Goal: Task Accomplishment & Management: Complete application form

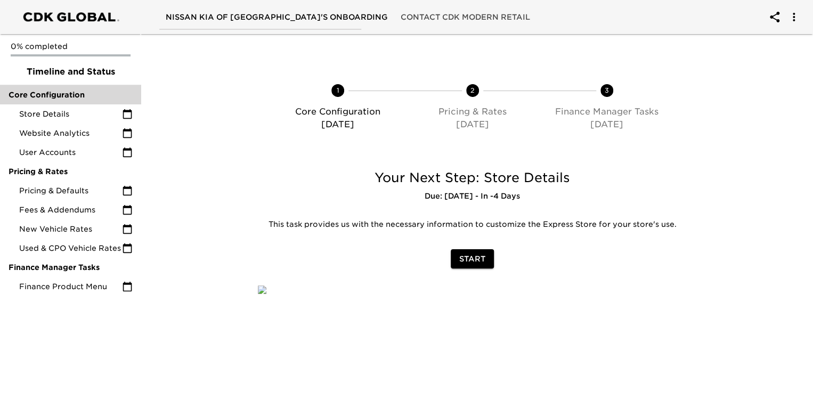
click at [67, 92] on span "Core Configuration" at bounding box center [71, 95] width 124 height 11
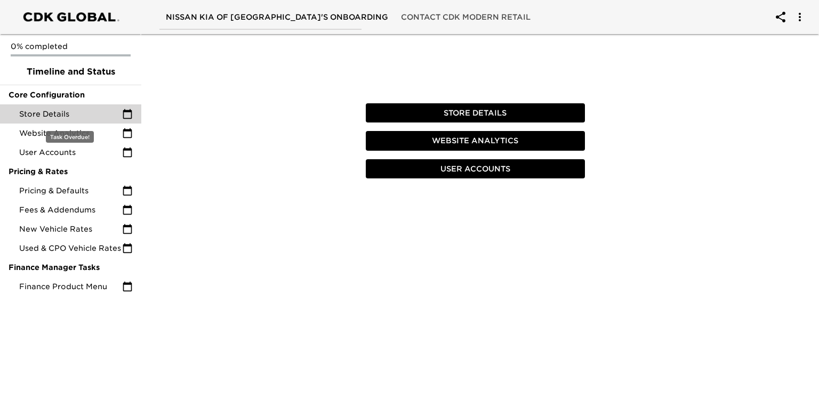
drag, startPoint x: 67, startPoint y: 92, endPoint x: 67, endPoint y: 106, distance: 13.3
click at [67, 106] on ul "0% completed Timeline and Status Core Configuration Store Details Website Analy…" at bounding box center [70, 167] width 141 height 267
click at [68, 107] on div "Store Details" at bounding box center [70, 113] width 141 height 19
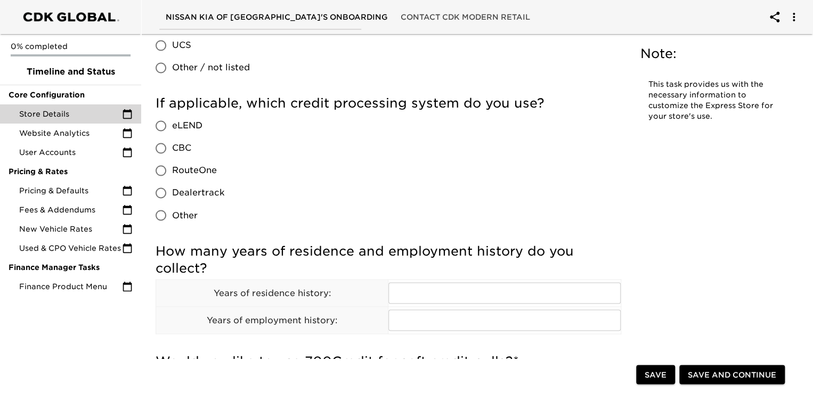
scroll to position [810, 0]
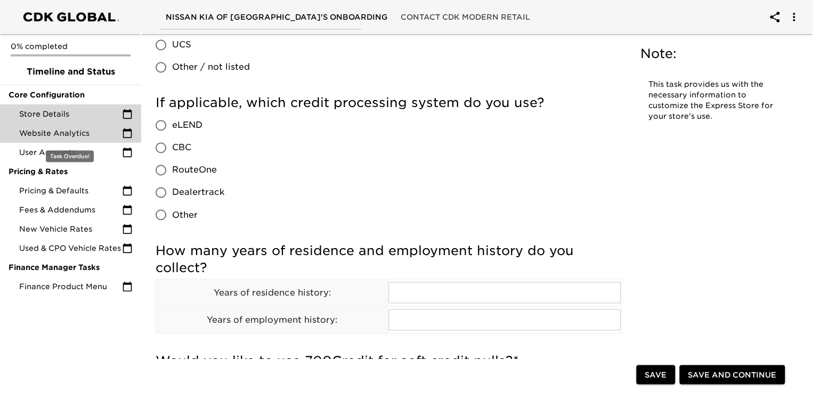
click at [49, 135] on span "Website Analytics" at bounding box center [70, 133] width 103 height 11
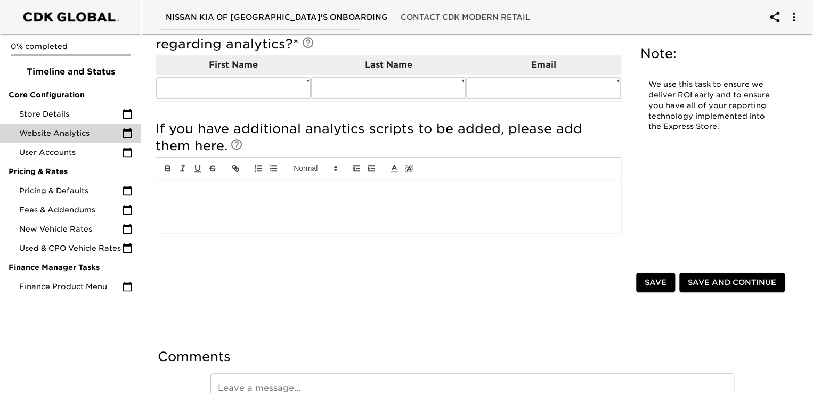
scroll to position [285, 0]
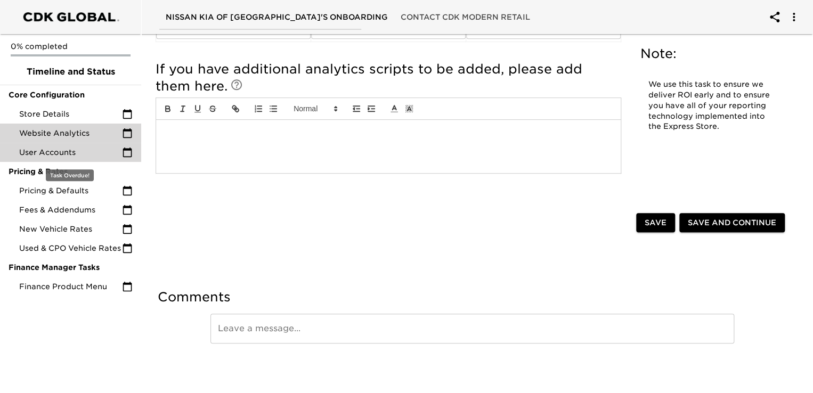
click at [60, 156] on span "User Accounts" at bounding box center [70, 152] width 103 height 11
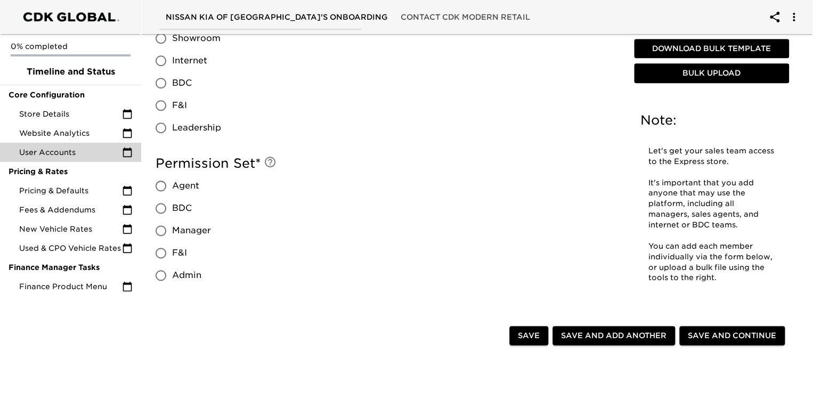
scroll to position [582, 0]
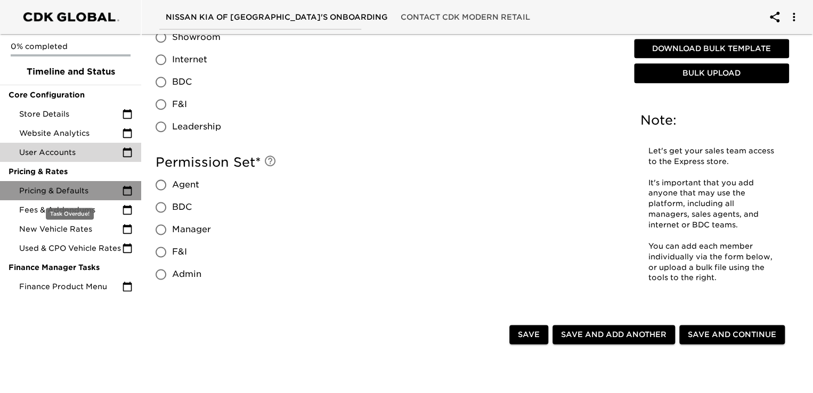
click at [65, 189] on span "Pricing & Defaults" at bounding box center [70, 191] width 103 height 11
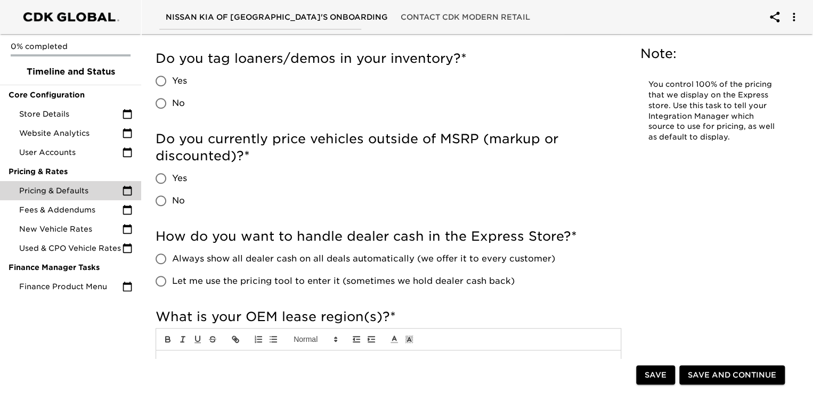
scroll to position [272, 0]
click at [162, 79] on input "Yes" at bounding box center [161, 80] width 22 height 22
radio input "true"
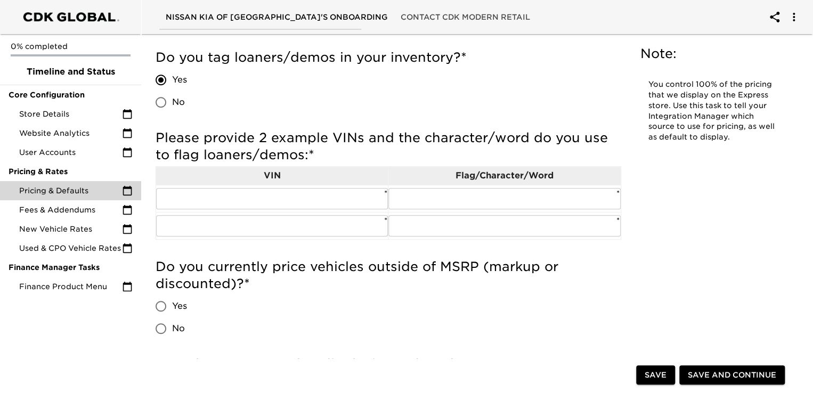
click at [166, 104] on input "No" at bounding box center [161, 102] width 22 height 22
radio input "true"
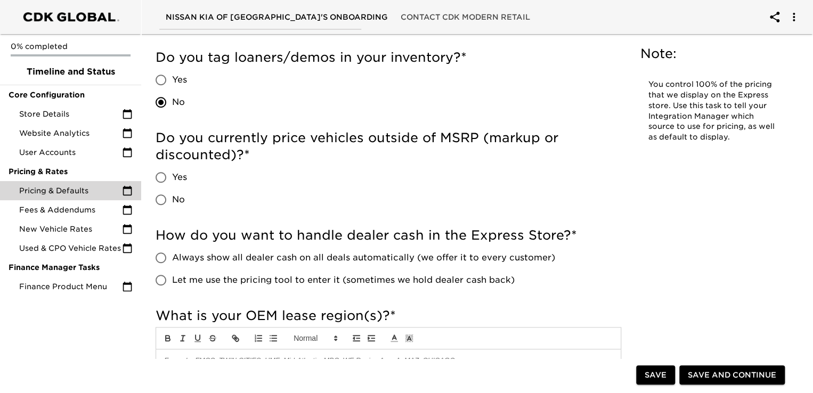
click at [158, 173] on input "Yes" at bounding box center [161, 177] width 22 height 22
radio input "true"
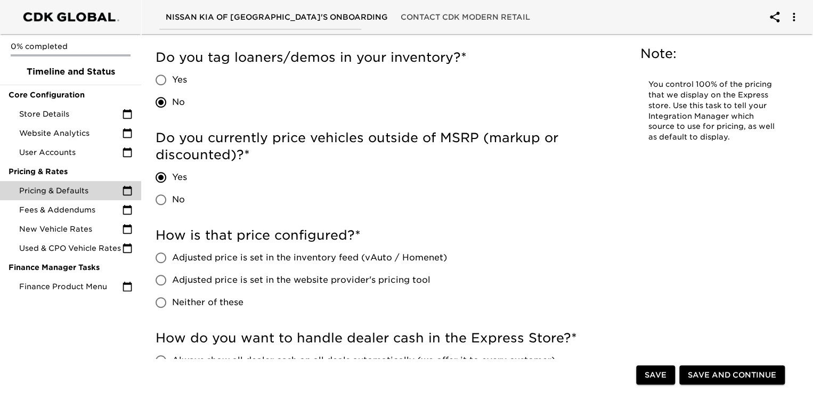
scroll to position [432, 0]
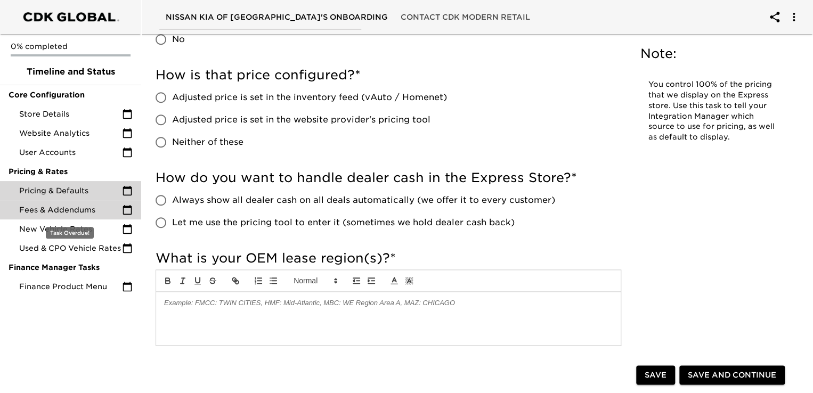
click at [49, 213] on span "Fees & Addendums" at bounding box center [70, 210] width 103 height 11
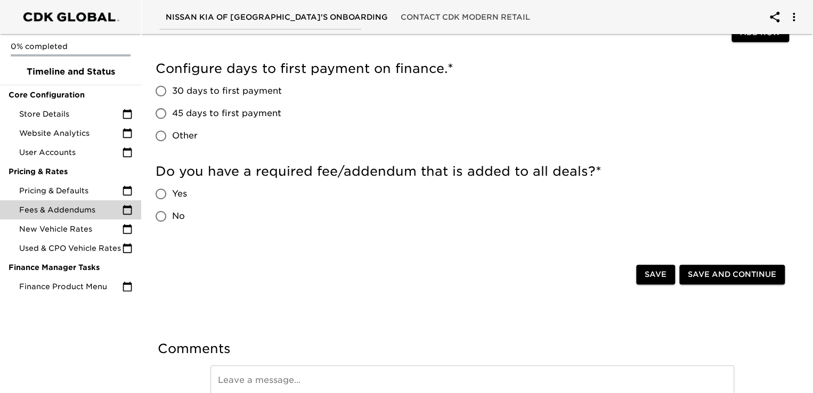
scroll to position [197, 0]
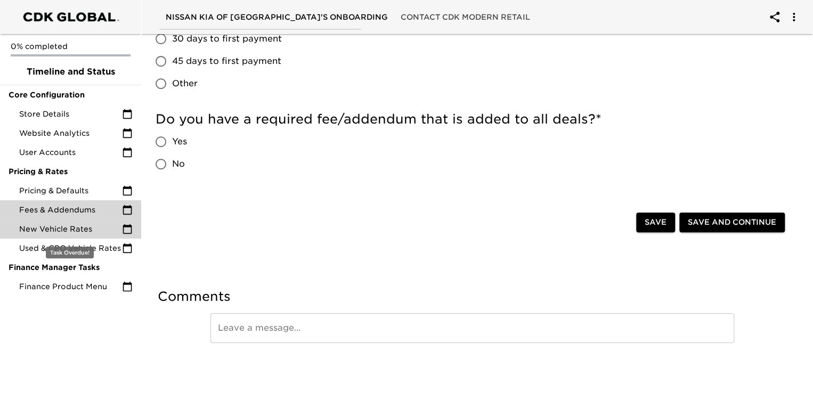
click at [45, 231] on span "New Vehicle Rates" at bounding box center [70, 229] width 103 height 11
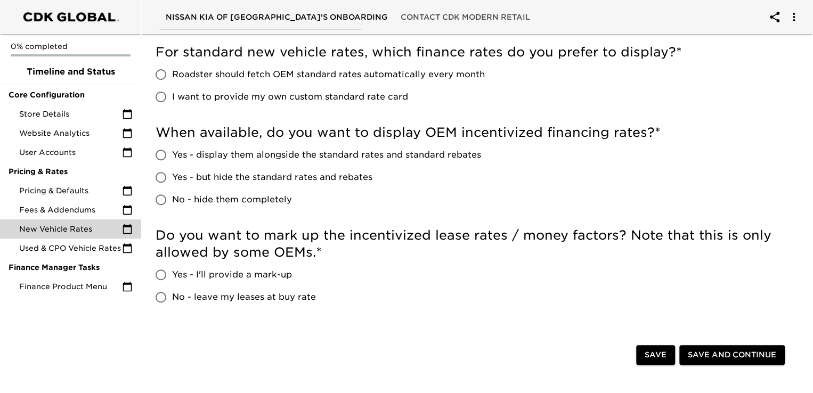
scroll to position [142, 0]
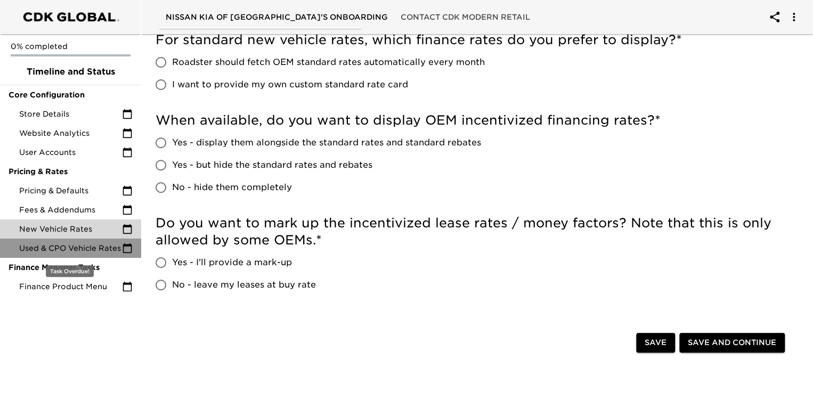
click at [60, 248] on span "Used & CPO Vehicle Rates" at bounding box center [70, 248] width 103 height 11
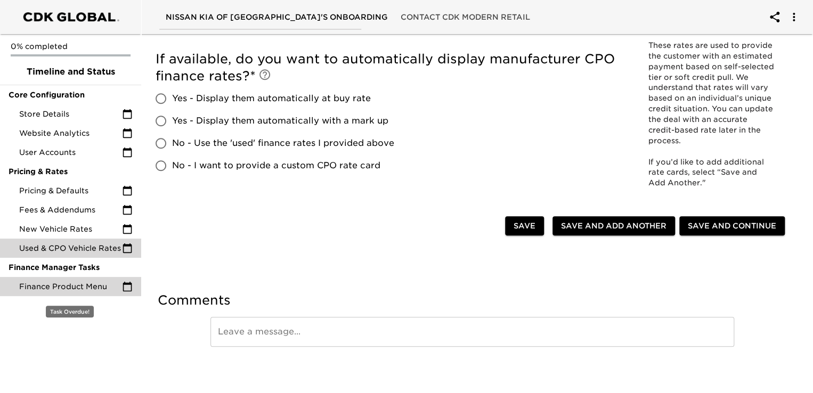
scroll to position [365, 0]
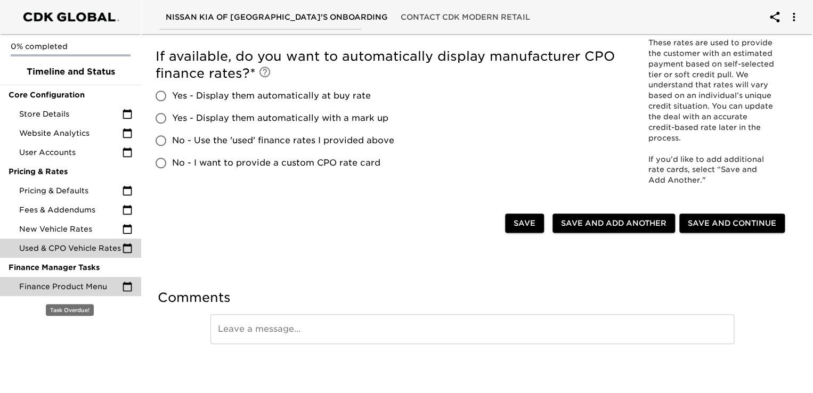
click at [52, 284] on span "Finance Product Menu" at bounding box center [70, 286] width 103 height 11
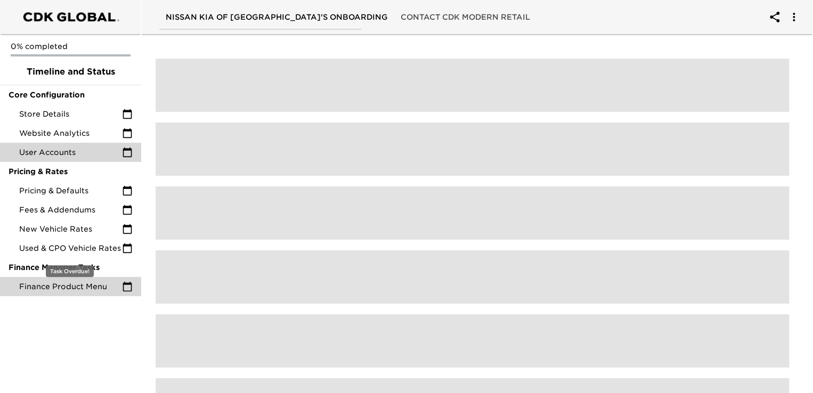
click at [48, 150] on span "User Accounts" at bounding box center [70, 152] width 103 height 11
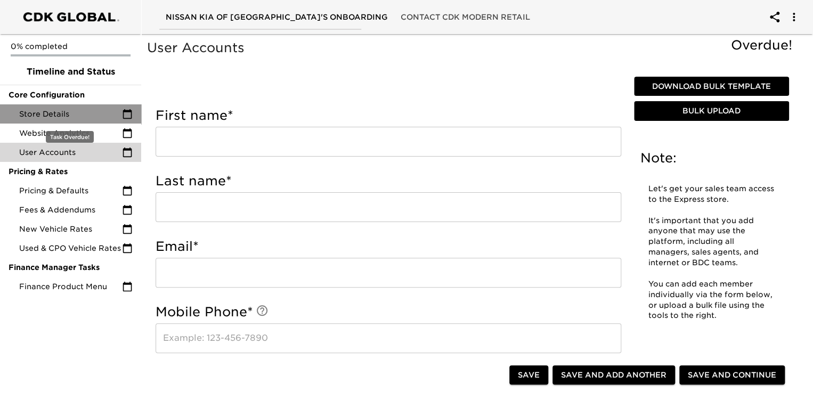
click at [59, 122] on div "Store Details" at bounding box center [70, 113] width 141 height 19
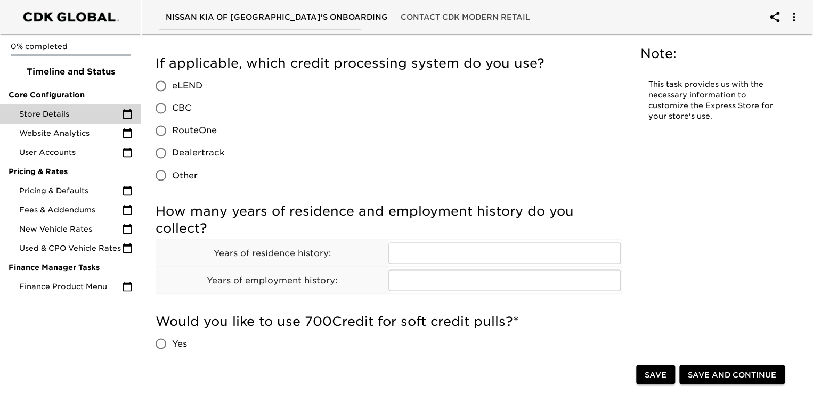
scroll to position [850, 0]
click at [162, 86] on input "eLEND" at bounding box center [161, 85] width 22 height 22
radio input "true"
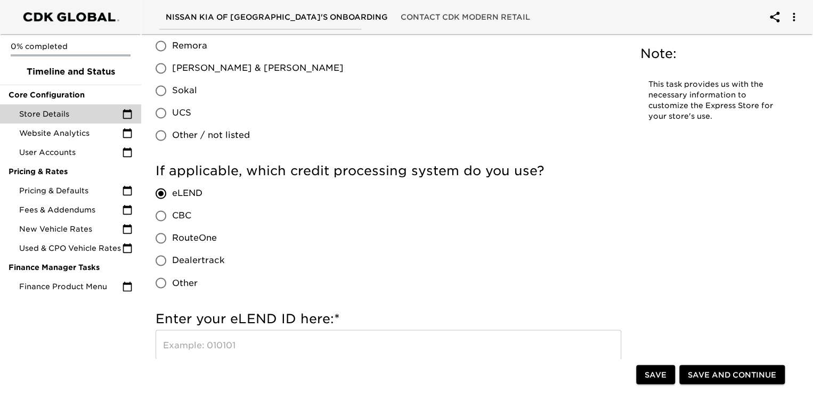
scroll to position [742, 0]
click at [188, 260] on span "Dealertrack" at bounding box center [198, 261] width 53 height 13
click at [172, 260] on input "Dealertrack" at bounding box center [161, 261] width 22 height 22
radio input "true"
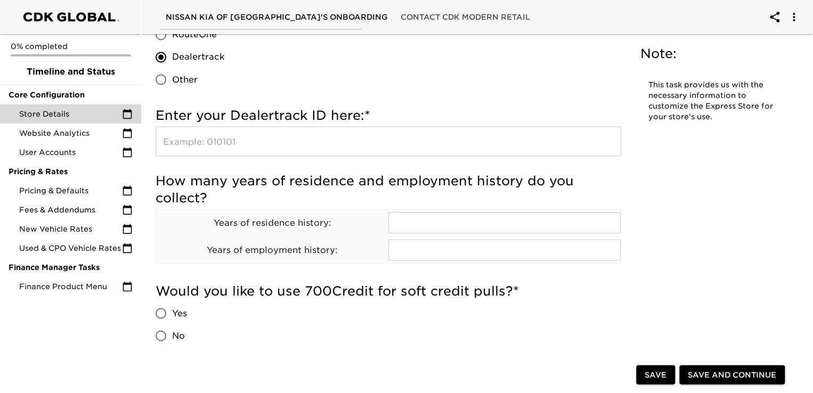
scroll to position [944, 0]
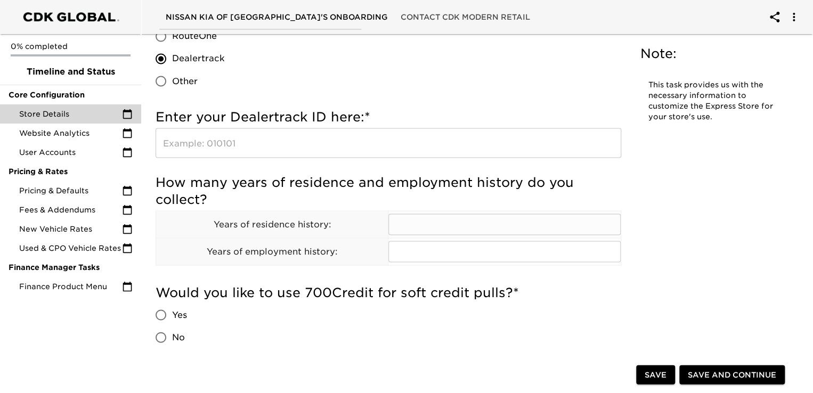
click at [489, 222] on input "text" at bounding box center [505, 224] width 232 height 21
click at [623, 195] on div "Please enter the website we'll install Roadster on: * www. ​ * .com Add Row Who…" at bounding box center [388, 216] width 483 height 2146
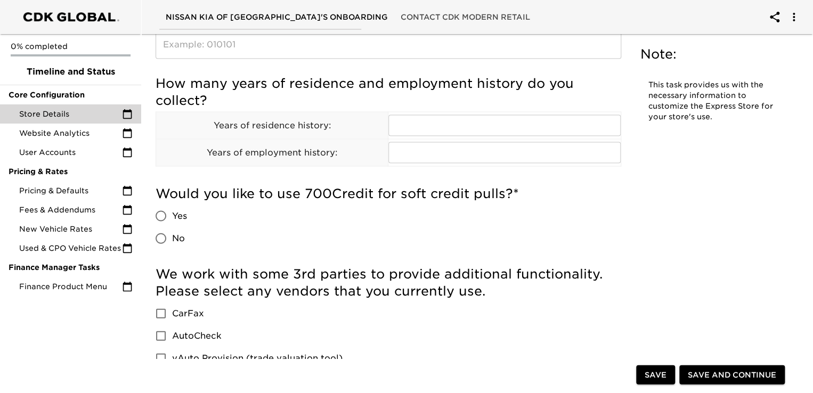
scroll to position [1044, 0]
click at [161, 215] on input "Yes" at bounding box center [161, 215] width 22 height 22
radio input "true"
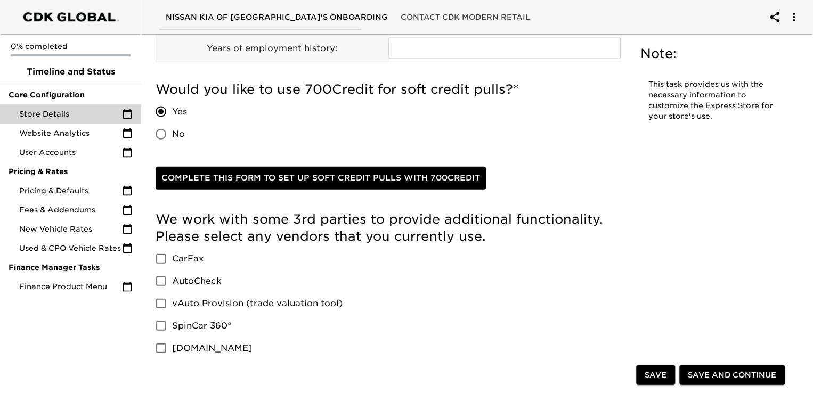
scroll to position [1149, 0]
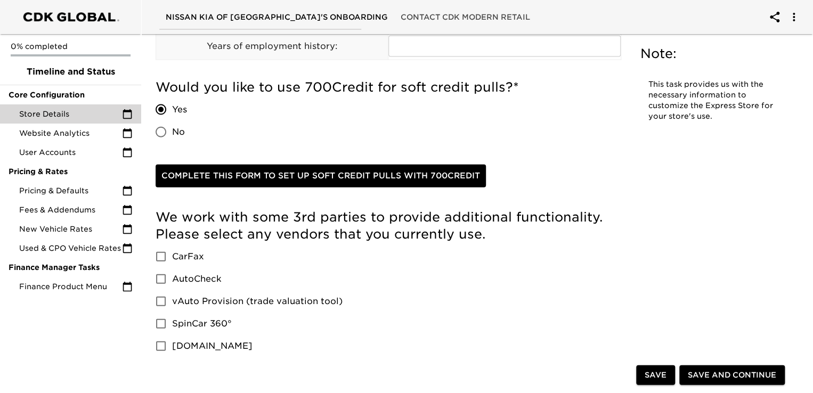
click at [376, 87] on h5 "Would you like to use 700Credit for soft credit pulls? *" at bounding box center [389, 87] width 466 height 17
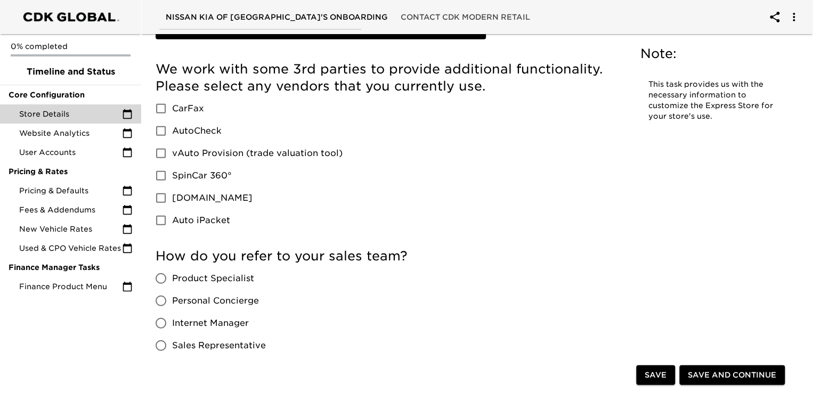
scroll to position [1312, 0]
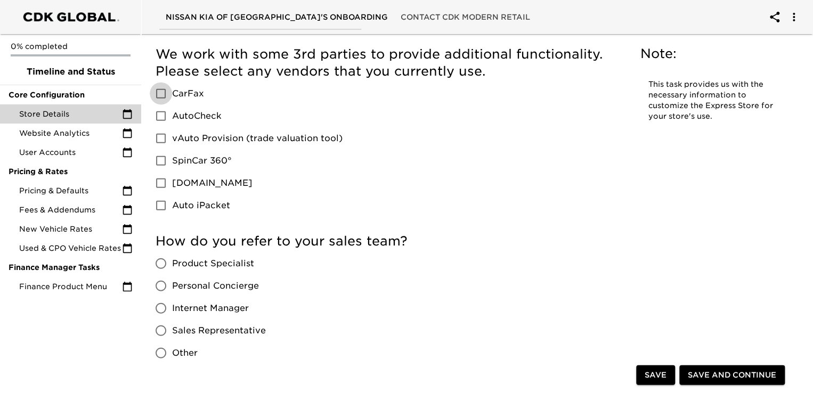
click at [158, 94] on input "CarFax" at bounding box center [161, 94] width 22 height 22
checkbox input "true"
click at [157, 136] on input "vAuto Provision (trade valuation tool)" at bounding box center [161, 138] width 22 height 22
checkbox input "true"
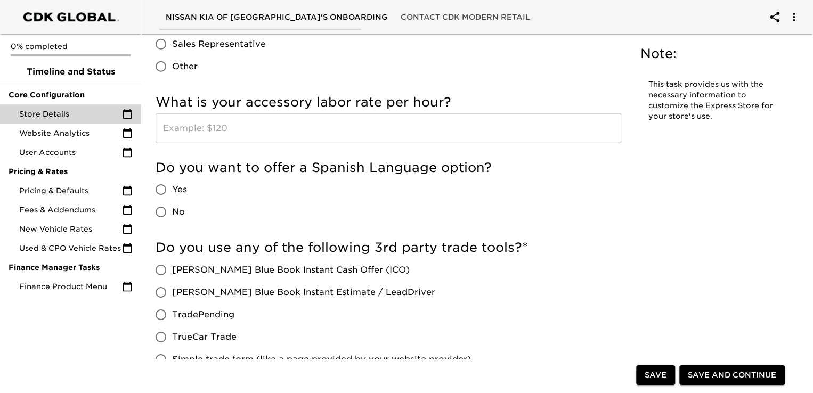
scroll to position [1599, 0]
click at [450, 94] on h5 "What is your accessory labor rate per hour?" at bounding box center [389, 102] width 466 height 17
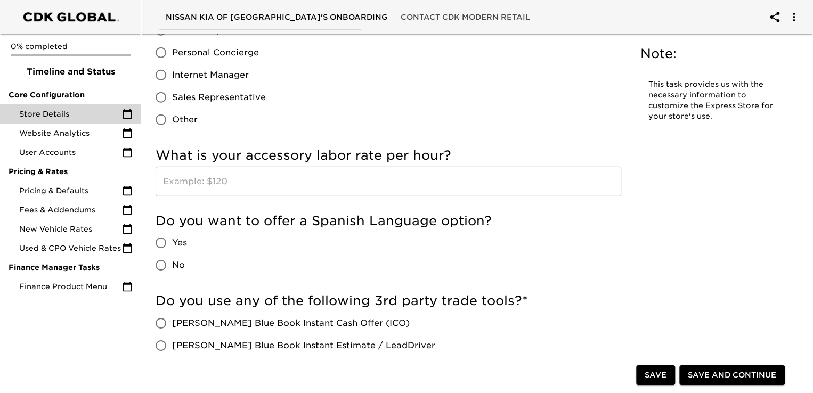
scroll to position [1546, 0]
click at [452, 148] on h5 "What is your accessory labor rate per hour?" at bounding box center [389, 155] width 466 height 17
click at [450, 151] on h5 "What is your accessory labor rate per hour?" at bounding box center [389, 155] width 466 height 17
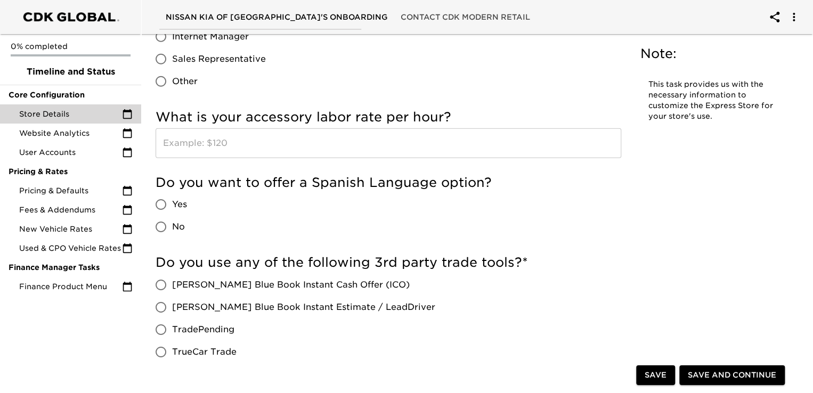
scroll to position [1585, 0]
click at [433, 138] on input "text" at bounding box center [389, 142] width 466 height 30
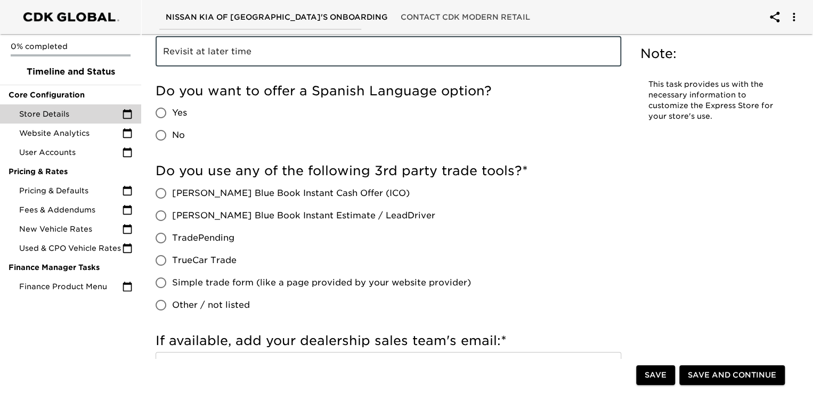
scroll to position [1679, 0]
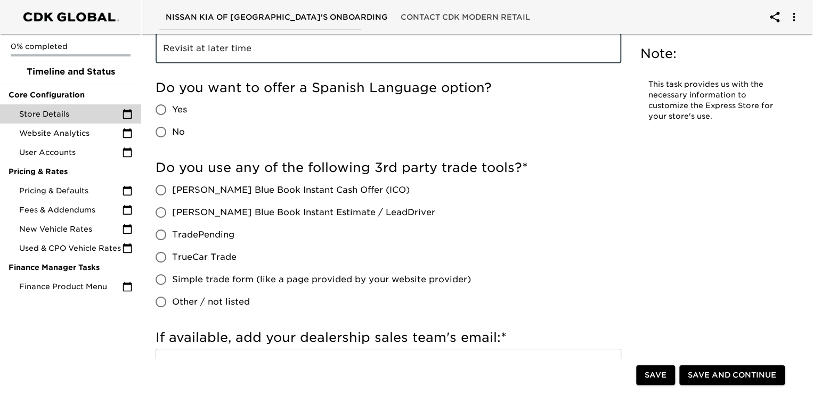
type input "Revisit at later time"
click at [154, 107] on input "Yes" at bounding box center [161, 110] width 22 height 22
radio input "true"
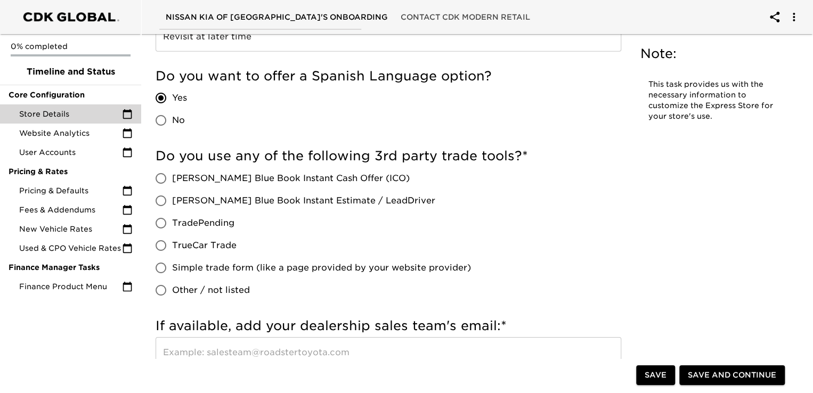
scroll to position [1691, 0]
click at [160, 223] on input "TradePending" at bounding box center [161, 223] width 22 height 22
radio input "true"
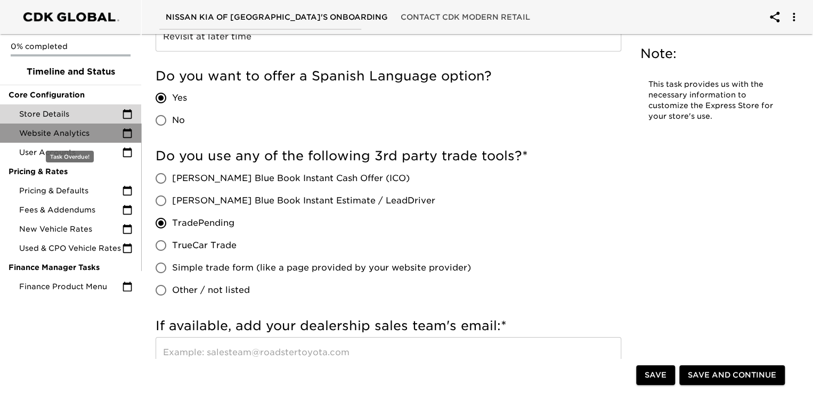
click at [92, 134] on span "Website Analytics" at bounding box center [70, 133] width 103 height 11
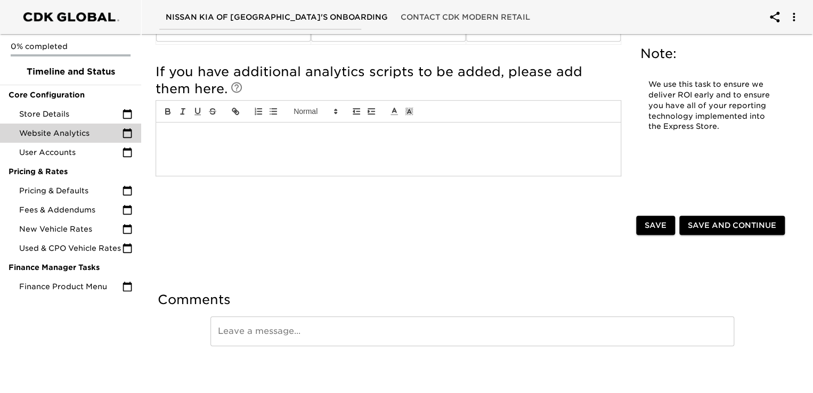
scroll to position [285, 0]
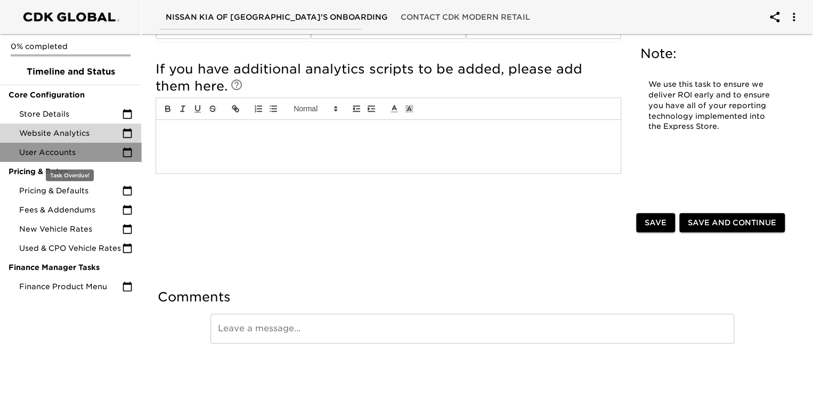
click at [83, 160] on div "User Accounts" at bounding box center [70, 152] width 141 height 19
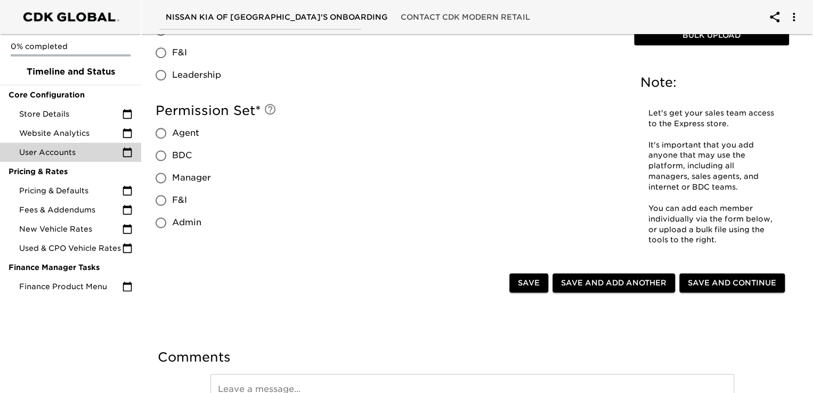
scroll to position [633, 0]
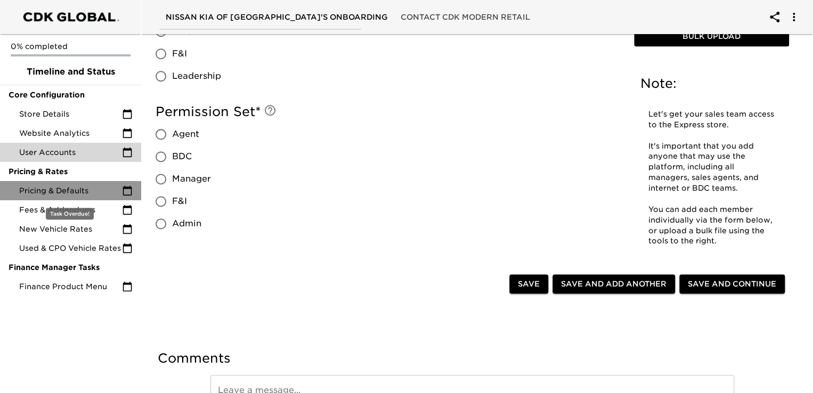
click at [70, 187] on span "Pricing & Defaults" at bounding box center [70, 191] width 103 height 11
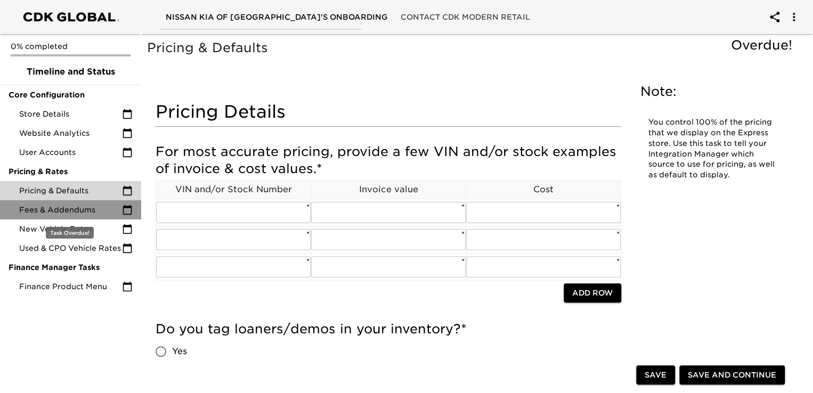
click at [67, 214] on span "Fees & Addendums" at bounding box center [70, 210] width 103 height 11
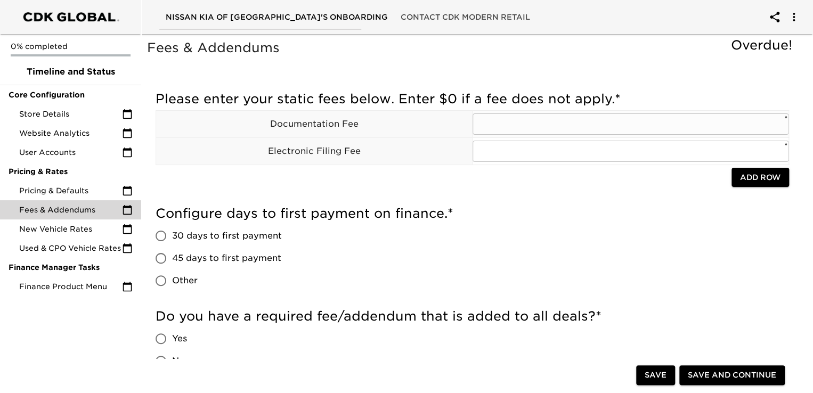
click at [511, 126] on input "text" at bounding box center [631, 124] width 316 height 21
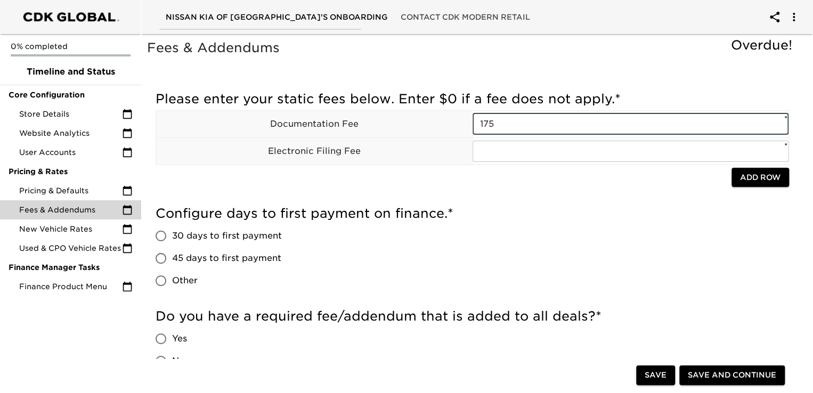
type input "175"
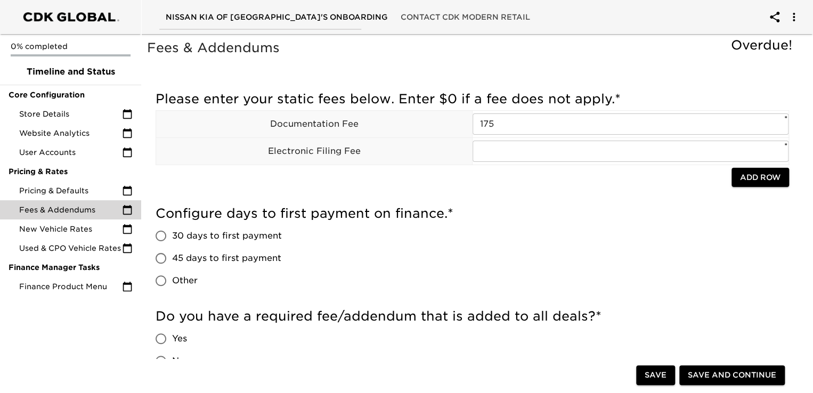
click at [452, 181] on div at bounding box center [444, 179] width 576 height 22
click at [523, 158] on input "text" at bounding box center [631, 151] width 316 height 21
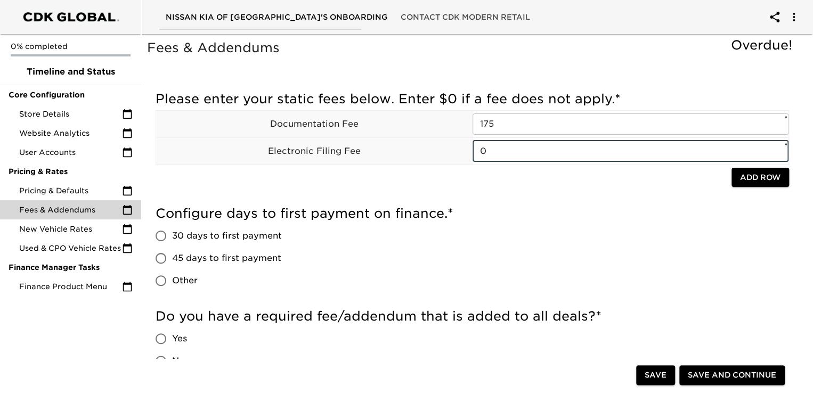
type input "0"
click at [494, 207] on h5 "Configure days to first payment on finance. *" at bounding box center [473, 213] width 634 height 17
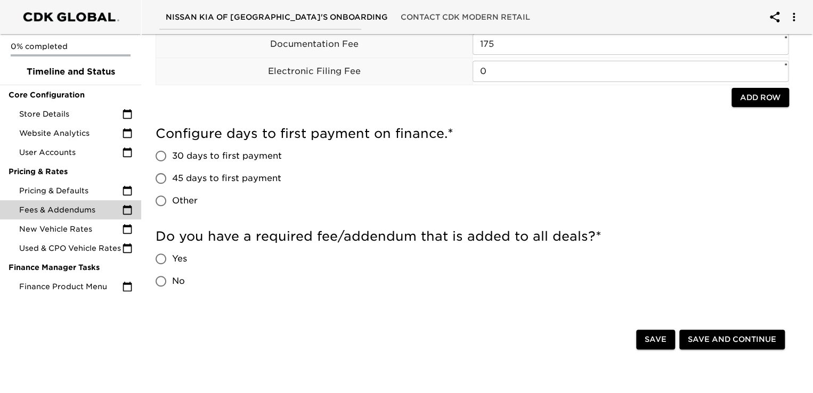
scroll to position [85, 0]
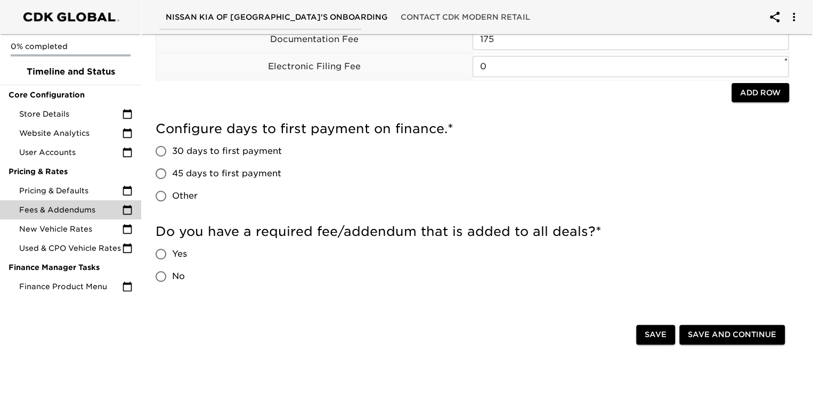
click at [158, 280] on input "No" at bounding box center [161, 276] width 22 height 22
radio input "true"
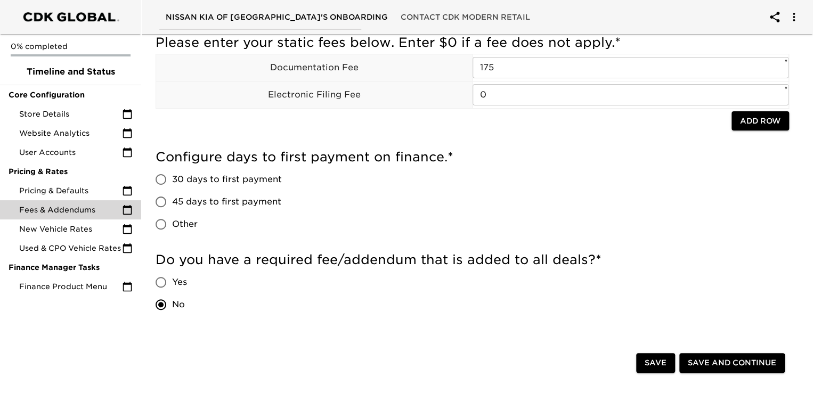
scroll to position [0, 0]
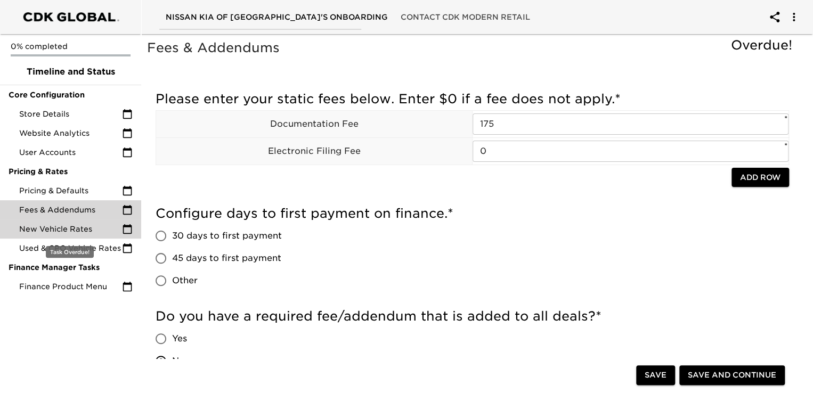
click at [92, 231] on span "New Vehicle Rates" at bounding box center [70, 229] width 103 height 11
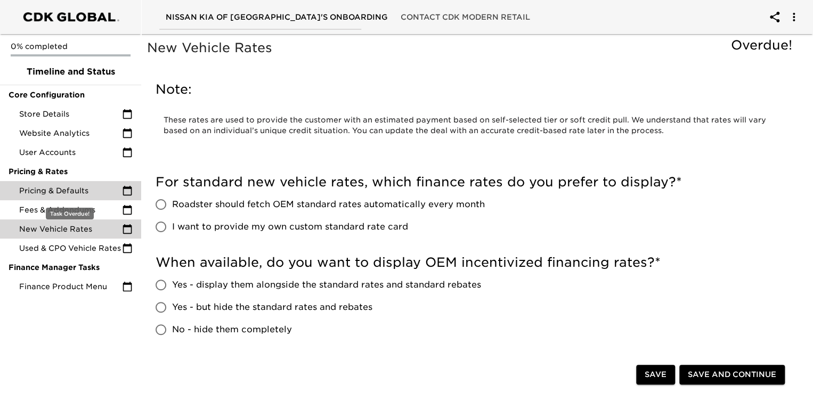
click at [59, 184] on div "Pricing & Defaults" at bounding box center [70, 190] width 141 height 19
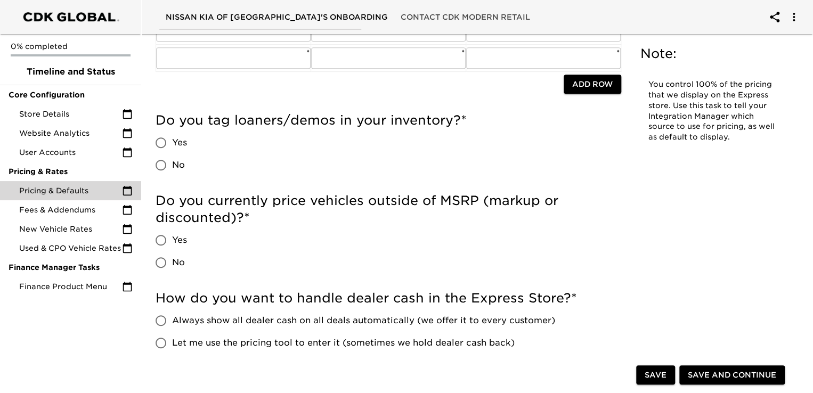
scroll to position [210, 0]
click at [158, 240] on input "Yes" at bounding box center [161, 239] width 22 height 22
radio input "true"
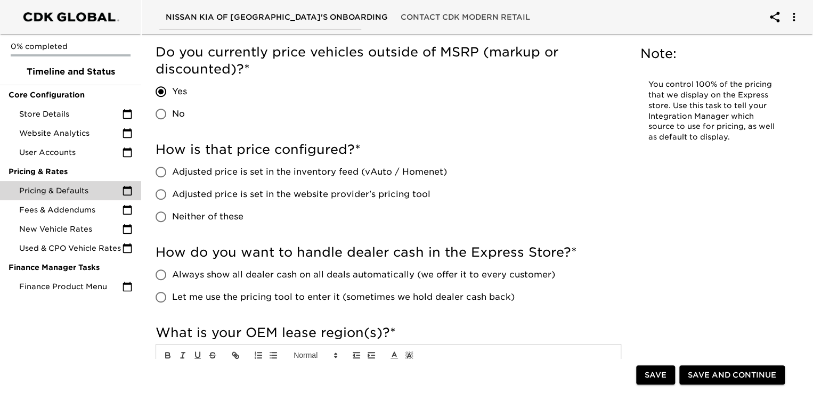
scroll to position [361, 0]
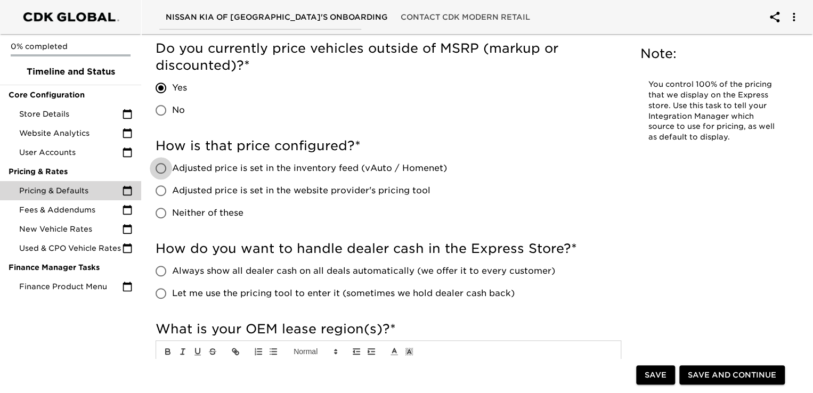
click at [170, 167] on input "Adjusted price is set in the inventory feed (vAuto / Homenet)" at bounding box center [161, 168] width 22 height 22
radio input "true"
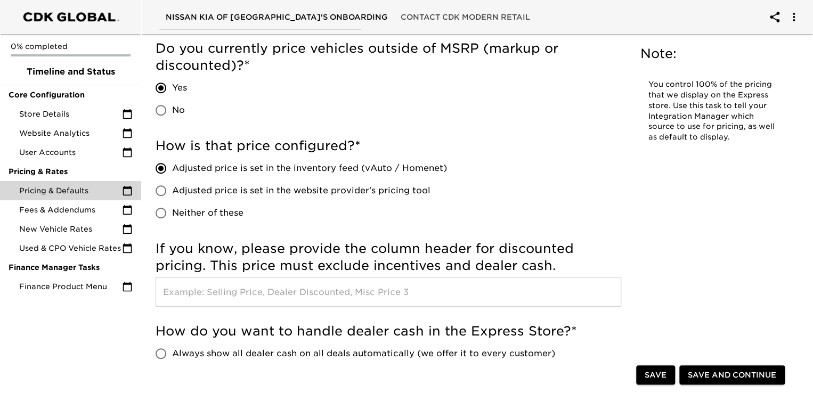
click at [369, 194] on span "Adjusted price is set in the website provider's pricing tool" at bounding box center [301, 190] width 259 height 13
click at [172, 194] on input "Adjusted price is set in the website provider's pricing tool" at bounding box center [161, 191] width 22 height 22
radio input "true"
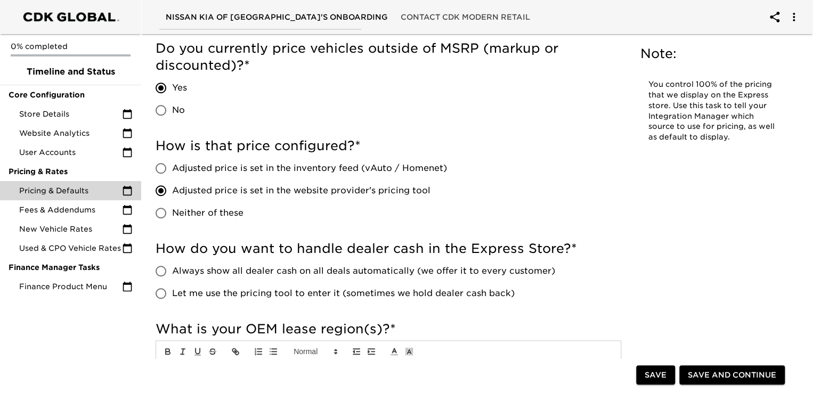
click at [168, 168] on input "Adjusted price is set in the inventory feed (vAuto / Homenet)" at bounding box center [161, 168] width 22 height 22
radio input "true"
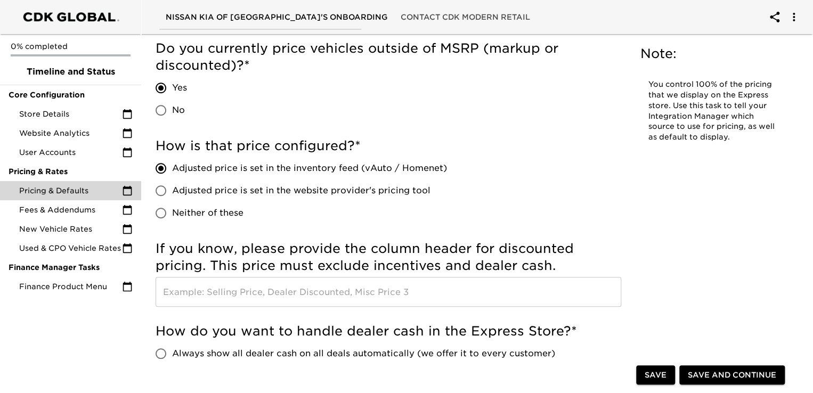
click at [397, 188] on span "Adjusted price is set in the website provider's pricing tool" at bounding box center [301, 190] width 259 height 13
click at [172, 188] on input "Adjusted price is set in the website provider's pricing tool" at bounding box center [161, 191] width 22 height 22
radio input "true"
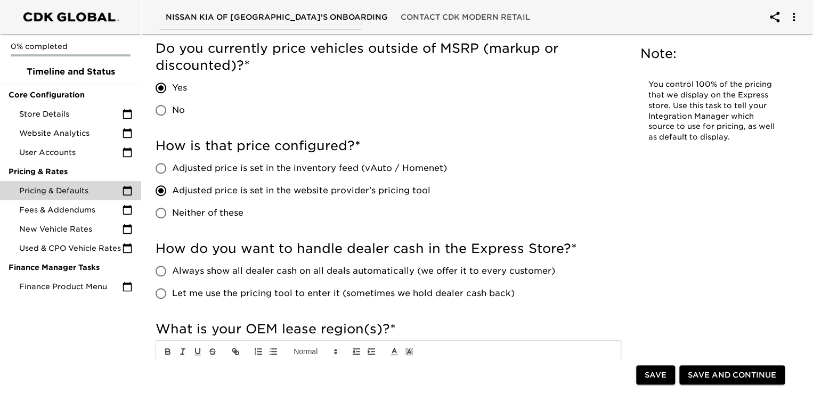
click at [394, 167] on span "Adjusted price is set in the inventory feed (vAuto / Homenet)" at bounding box center [309, 168] width 275 height 13
click at [172, 167] on input "Adjusted price is set in the inventory feed (vAuto / Homenet)" at bounding box center [161, 168] width 22 height 22
radio input "true"
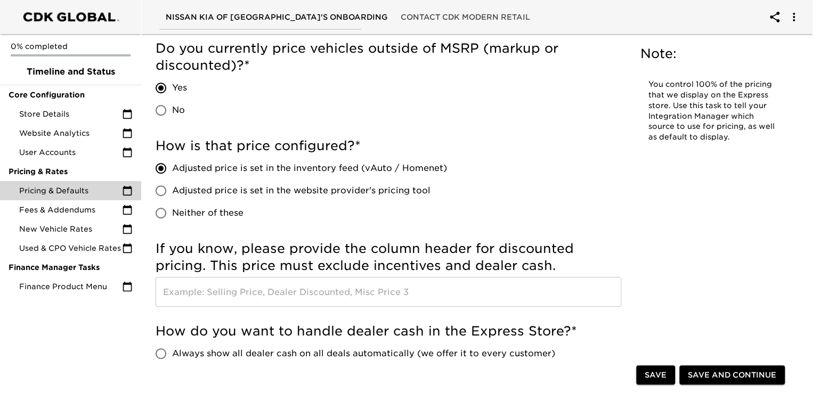
click at [390, 205] on label "Neither of these" at bounding box center [298, 213] width 297 height 22
click at [172, 205] on input "Neither of these" at bounding box center [161, 213] width 22 height 22
radio input "true"
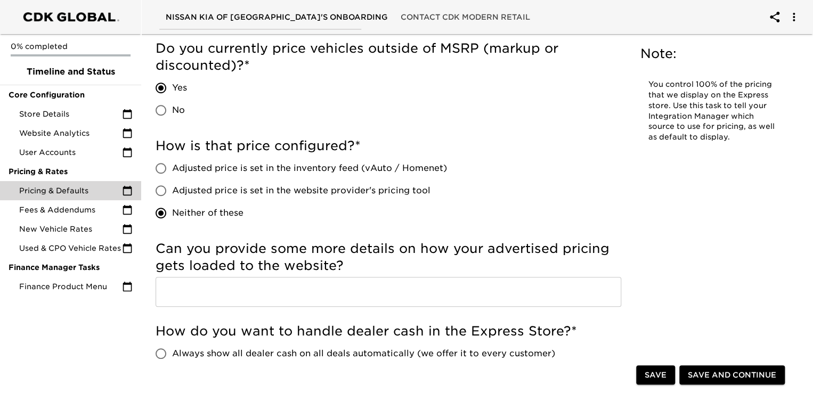
click at [381, 194] on span "Adjusted price is set in the website provider's pricing tool" at bounding box center [301, 190] width 259 height 13
click at [172, 194] on input "Adjusted price is set in the website provider's pricing tool" at bounding box center [161, 191] width 22 height 22
radio input "true"
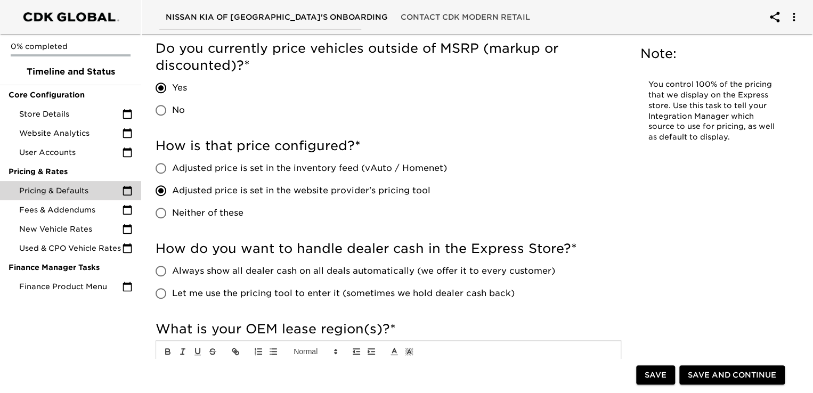
click at [296, 168] on span "Adjusted price is set in the inventory feed (vAuto / Homenet)" at bounding box center [309, 168] width 275 height 13
click at [172, 168] on input "Adjusted price is set in the inventory feed (vAuto / Homenet)" at bounding box center [161, 168] width 22 height 22
radio input "true"
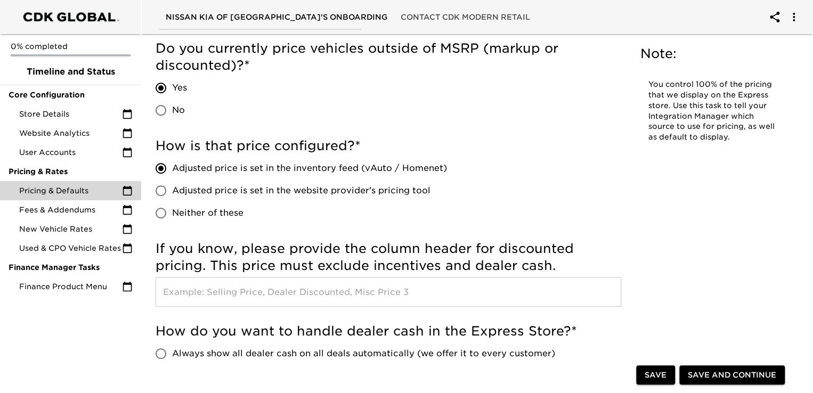
click at [333, 192] on span "Adjusted price is set in the website provider's pricing tool" at bounding box center [301, 190] width 259 height 13
click at [172, 192] on input "Adjusted price is set in the website provider's pricing tool" at bounding box center [161, 191] width 22 height 22
radio input "true"
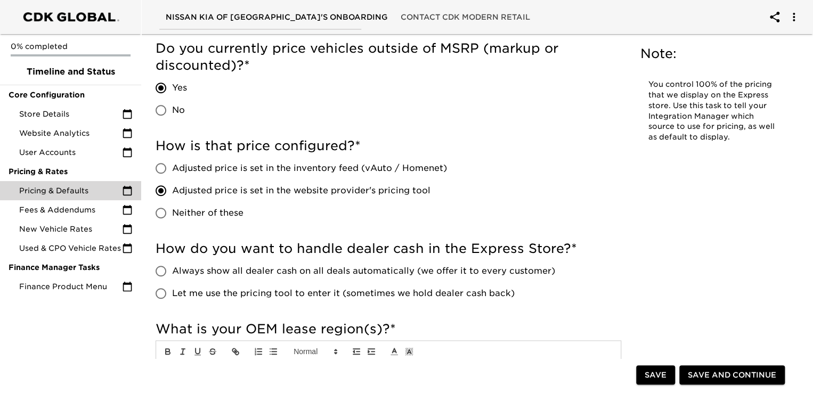
click at [332, 168] on span "Adjusted price is set in the inventory feed (vAuto / Homenet)" at bounding box center [309, 168] width 275 height 13
click at [172, 168] on input "Adjusted price is set in the inventory feed (vAuto / Homenet)" at bounding box center [161, 168] width 22 height 22
radio input "true"
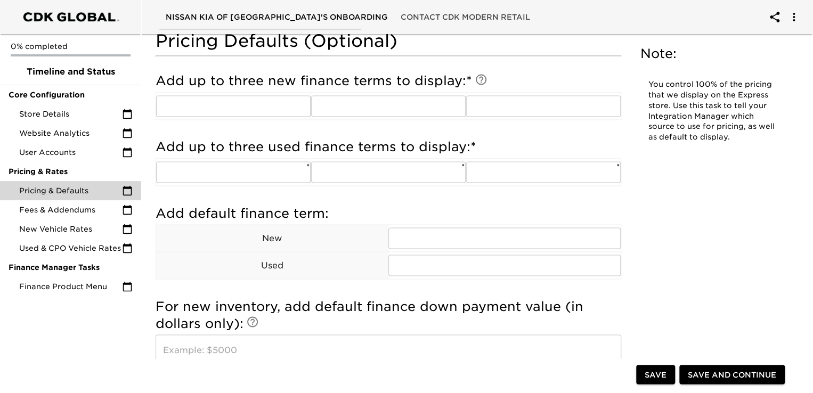
scroll to position [847, 0]
click at [215, 100] on input "text" at bounding box center [233, 105] width 155 height 21
type input "60"
type input "72"
type input "84"
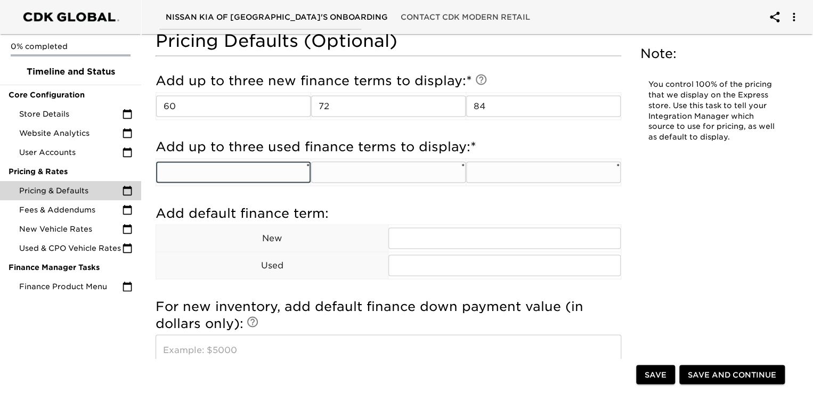
click at [186, 171] on input "text" at bounding box center [233, 172] width 155 height 21
type input "60"
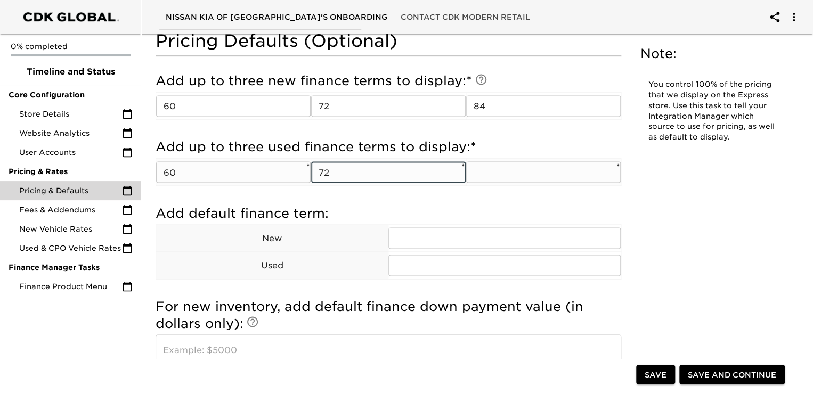
type input "72"
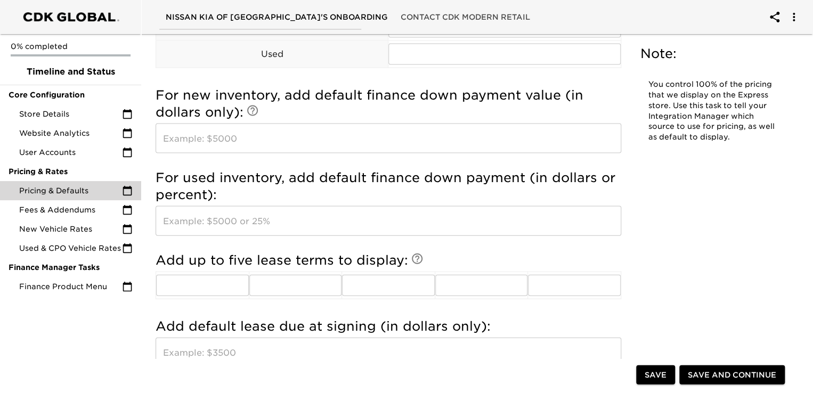
scroll to position [1058, 0]
type input "84"
click at [257, 107] on icon at bounding box center [252, 110] width 13 height 13
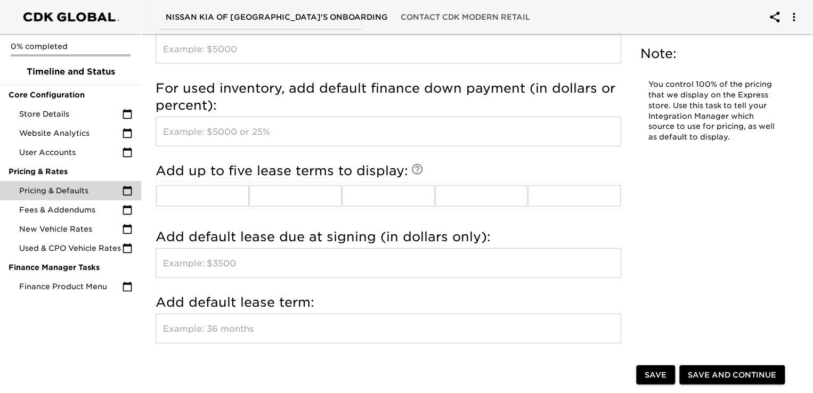
scroll to position [1148, 0]
click at [210, 197] on input "text" at bounding box center [202, 194] width 93 height 21
type input "24"
click at [239, 131] on input "text" at bounding box center [389, 131] width 466 height 30
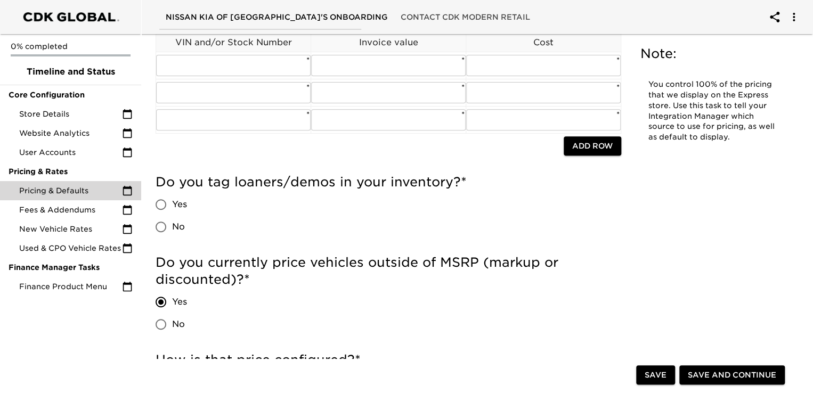
scroll to position [0, 0]
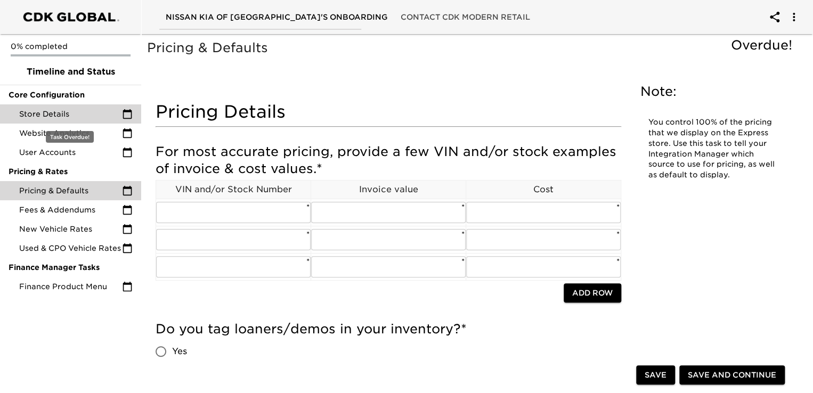
click at [62, 109] on span "Store Details" at bounding box center [70, 114] width 103 height 11
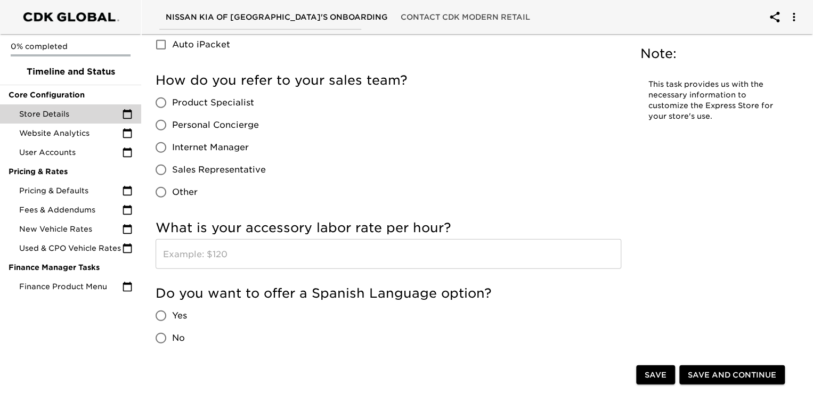
scroll to position [1360, 0]
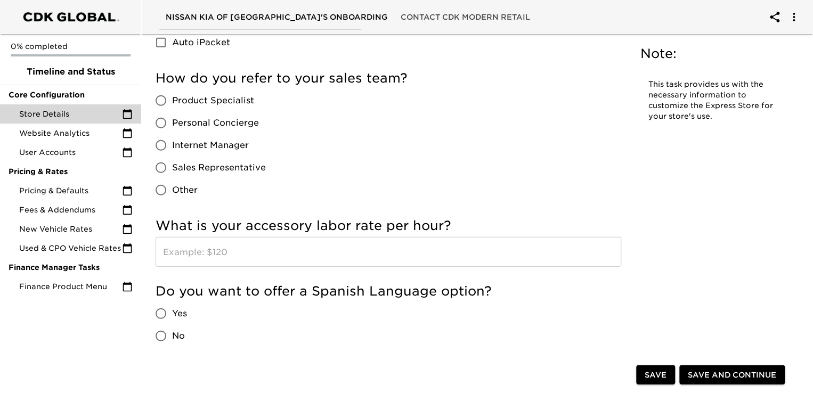
click at [160, 166] on input "Sales Representative" at bounding box center [161, 168] width 22 height 22
radio input "true"
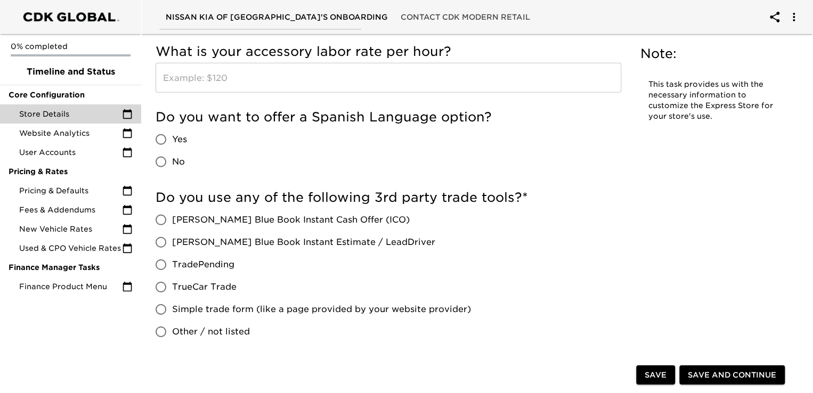
scroll to position [1540, 0]
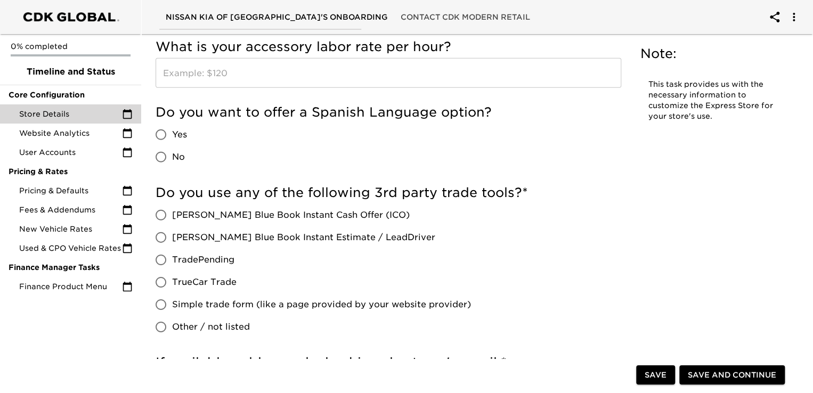
click at [163, 133] on input "Yes" at bounding box center [161, 135] width 22 height 22
radio input "true"
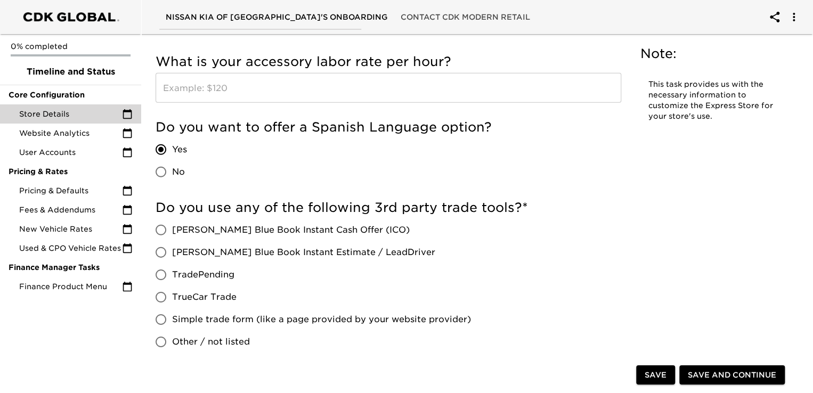
scroll to position [1554, 0]
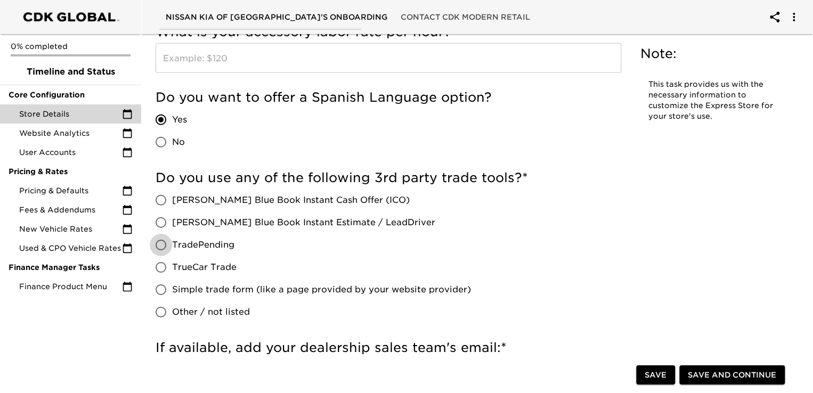
click at [159, 247] on input "TradePending" at bounding box center [161, 245] width 22 height 22
radio input "true"
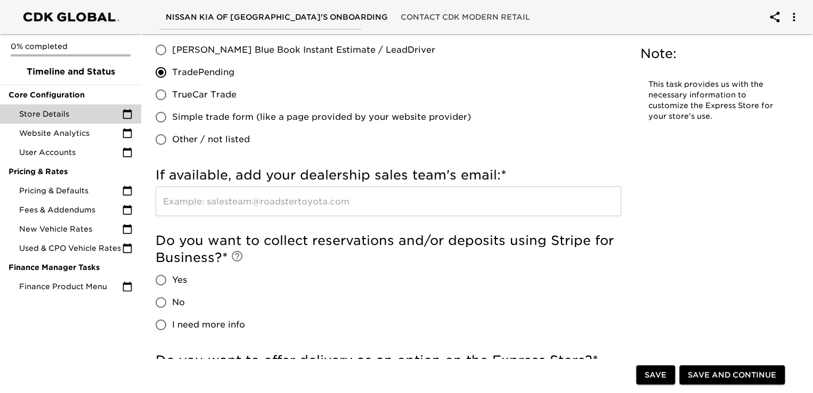
scroll to position [1728, 0]
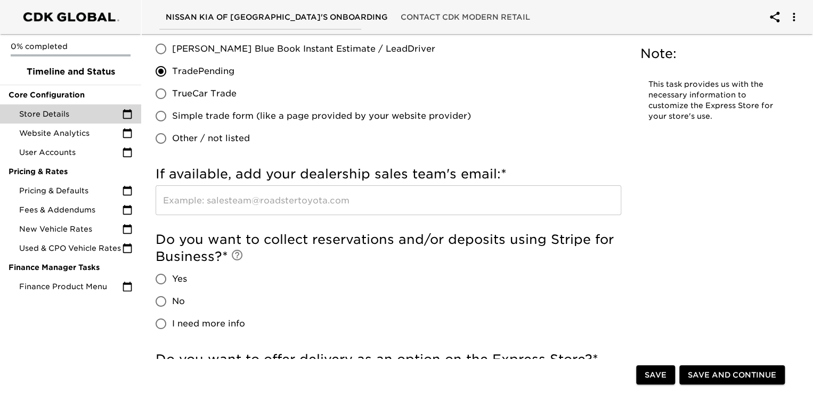
click at [162, 300] on input "No" at bounding box center [161, 302] width 22 height 22
radio input "true"
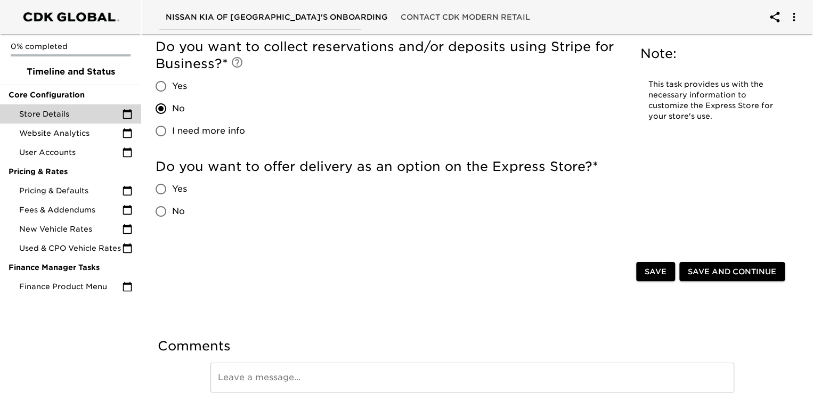
scroll to position [1921, 0]
click at [165, 209] on input "No" at bounding box center [161, 211] width 22 height 22
radio input "true"
click at [160, 188] on input "Yes" at bounding box center [161, 189] width 22 height 22
radio input "true"
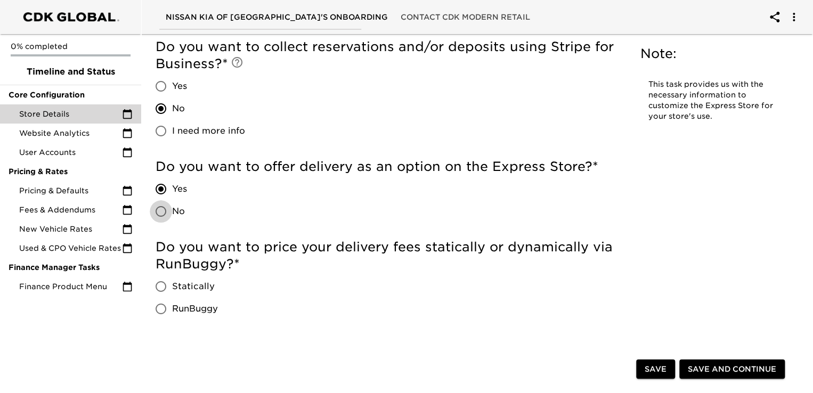
click at [162, 210] on input "No" at bounding box center [161, 211] width 22 height 22
radio input "true"
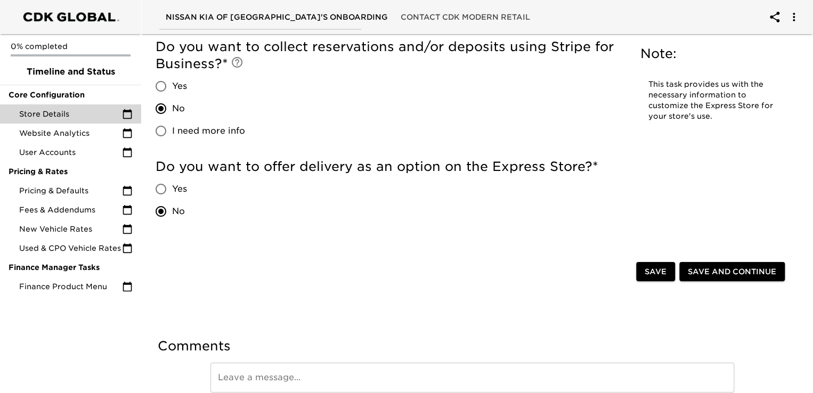
scroll to position [1970, 0]
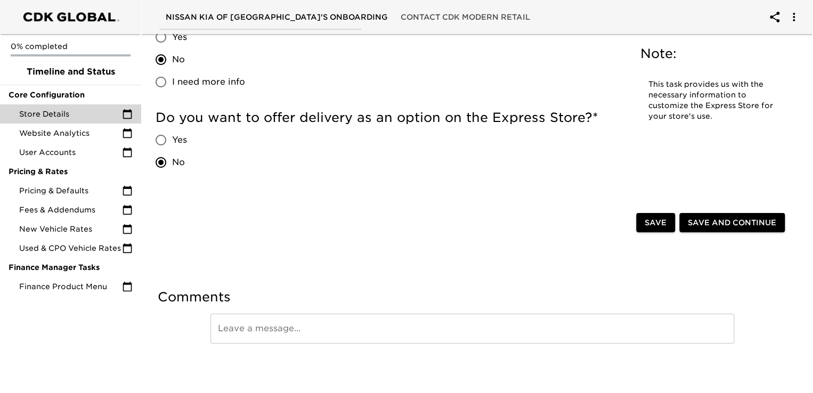
click at [663, 227] on span "Save" at bounding box center [656, 222] width 22 height 13
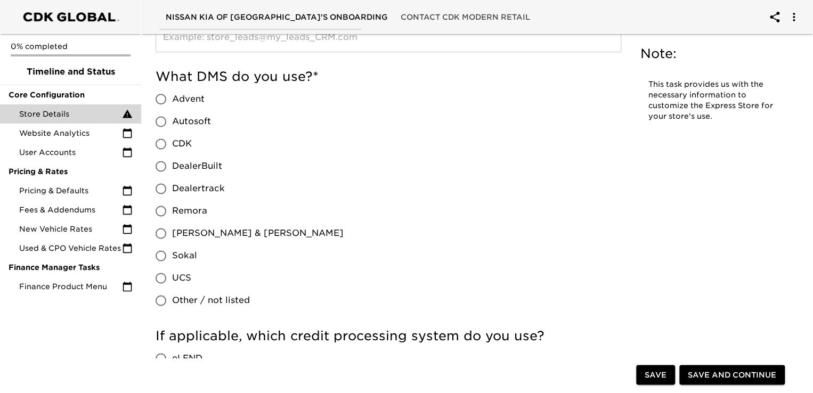
scroll to position [657, 0]
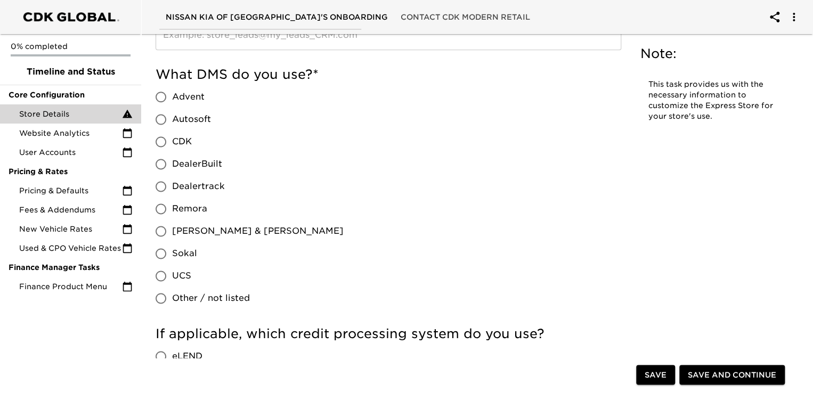
click at [160, 145] on input "CDK" at bounding box center [161, 142] width 22 height 22
radio input "true"
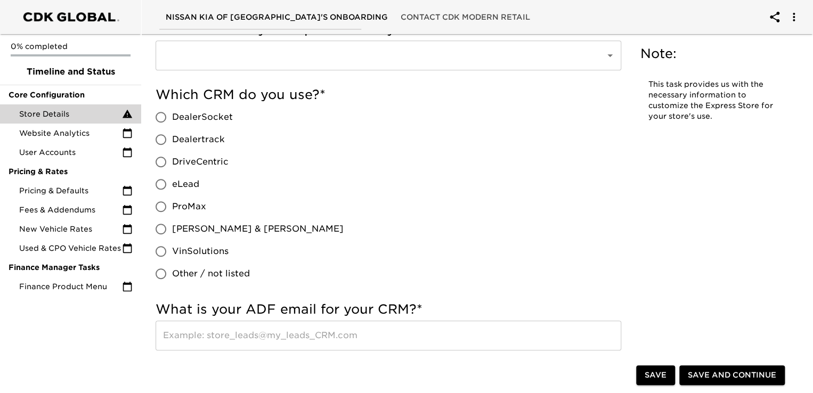
scroll to position [350, 0]
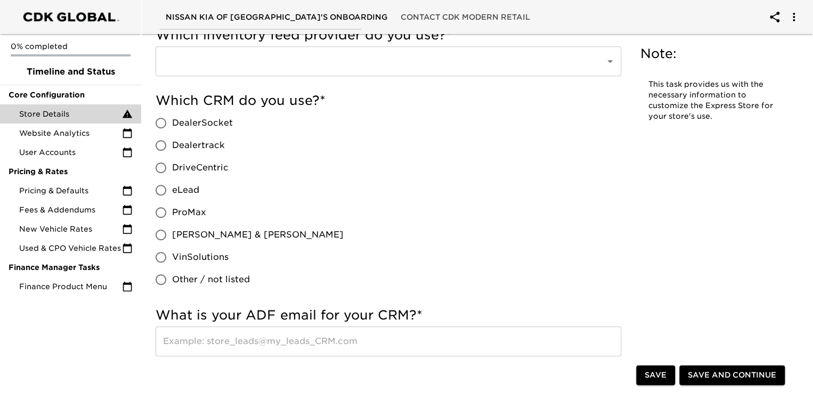
drag, startPoint x: 158, startPoint y: 148, endPoint x: 161, endPoint y: 218, distance: 70.4
click at [161, 218] on div "DealerSocket Dealertrack DriveCentric eLead ProMax [PERSON_NAME] & [PERSON_NAME…" at bounding box center [254, 201] width 197 height 179
click at [162, 195] on input "eLead" at bounding box center [161, 190] width 22 height 22
radio input "true"
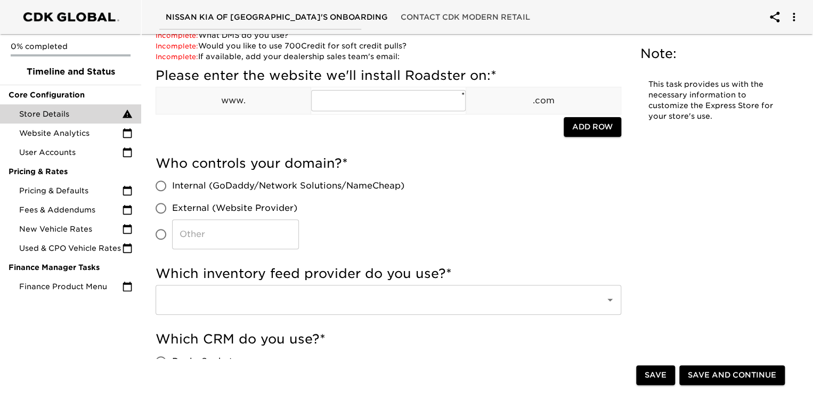
scroll to position [0, 0]
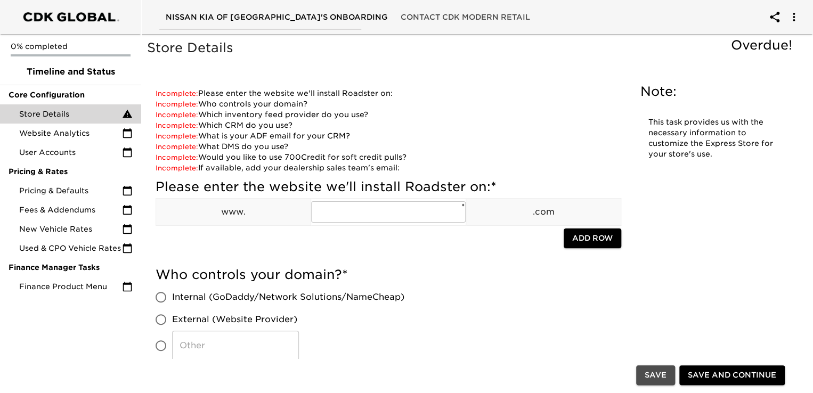
click at [657, 370] on span "Save" at bounding box center [656, 375] width 22 height 13
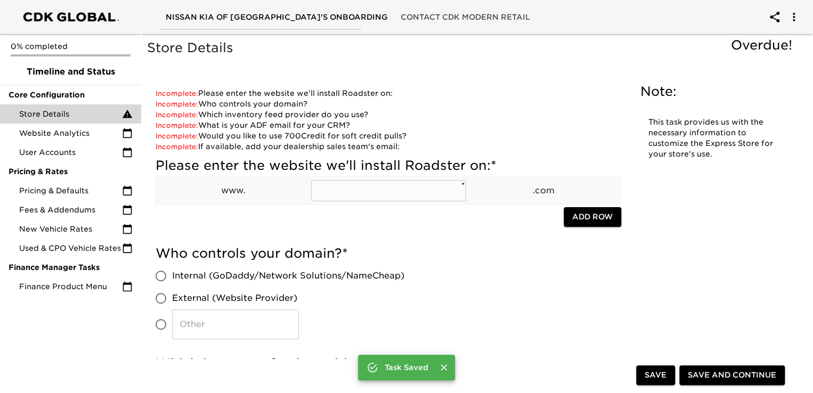
click at [359, 187] on input "text" at bounding box center [388, 190] width 155 height 21
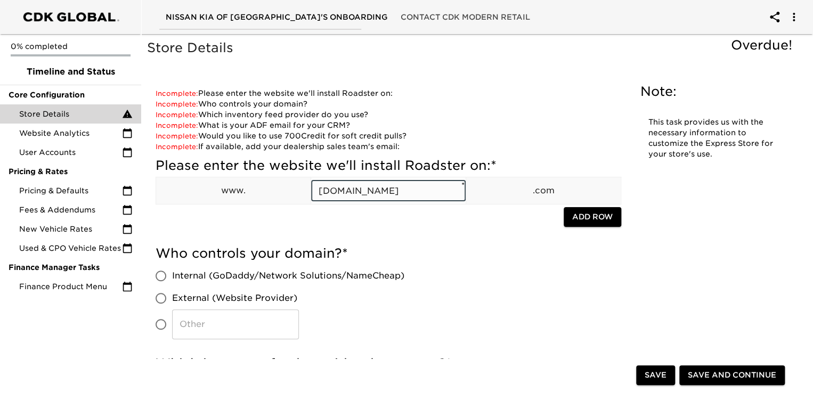
drag, startPoint x: 394, startPoint y: 192, endPoint x: 470, endPoint y: 196, distance: 76.3
click at [470, 196] on tr "www. [DOMAIN_NAME] ​ * .com" at bounding box center [388, 191] width 465 height 27
type input "kiaofmiddletown"
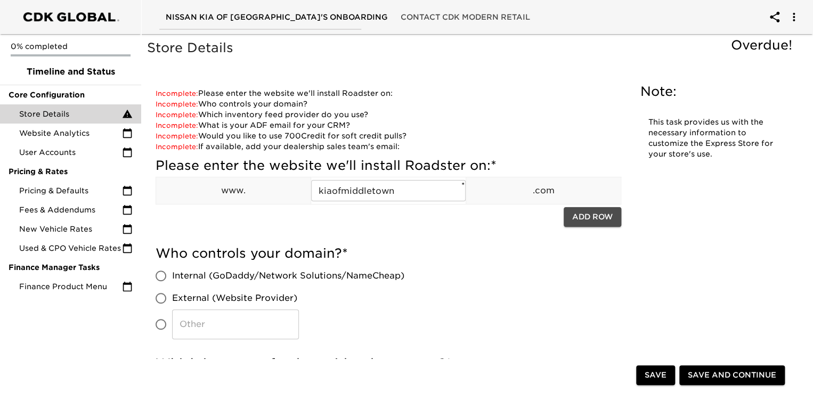
click at [583, 219] on span "Add Row" at bounding box center [593, 217] width 41 height 13
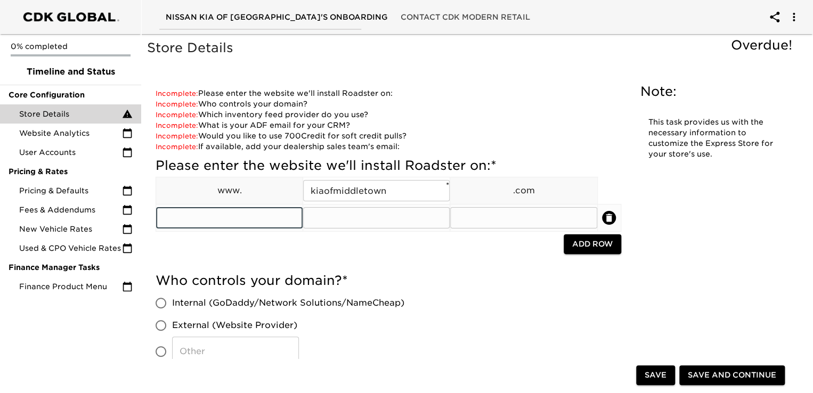
click at [288, 222] on input "text" at bounding box center [229, 217] width 147 height 21
type input "www."
click at [313, 222] on input "text" at bounding box center [376, 217] width 147 height 21
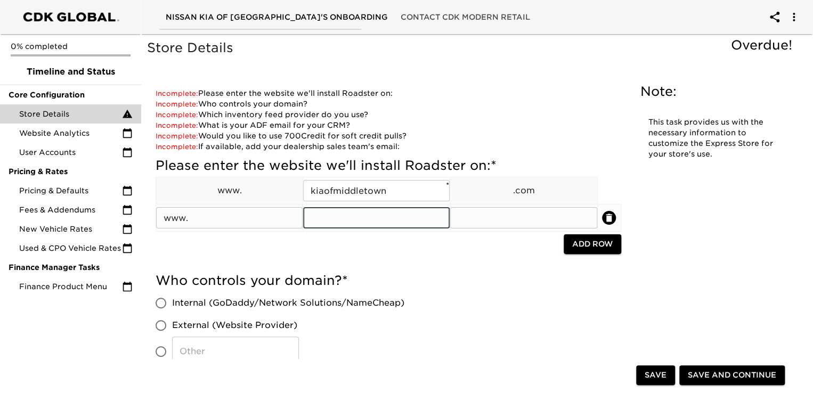
type input "nissanmiddletownny"
click at [495, 216] on input "text" at bounding box center [523, 217] width 147 height 21
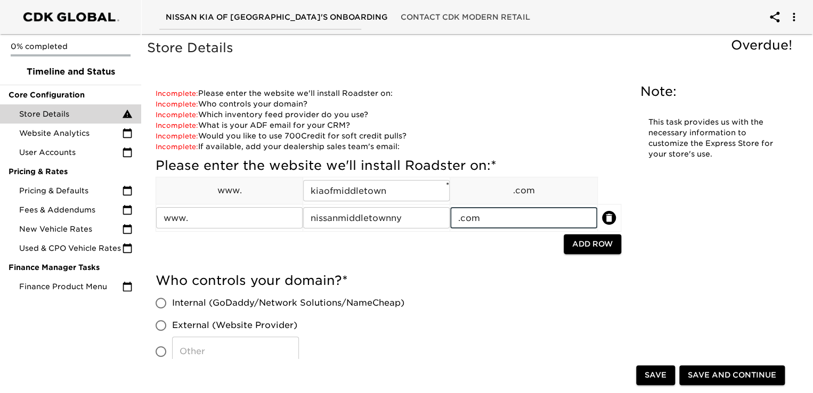
type input ".com"
click at [585, 246] on span "Add Row" at bounding box center [593, 244] width 41 height 13
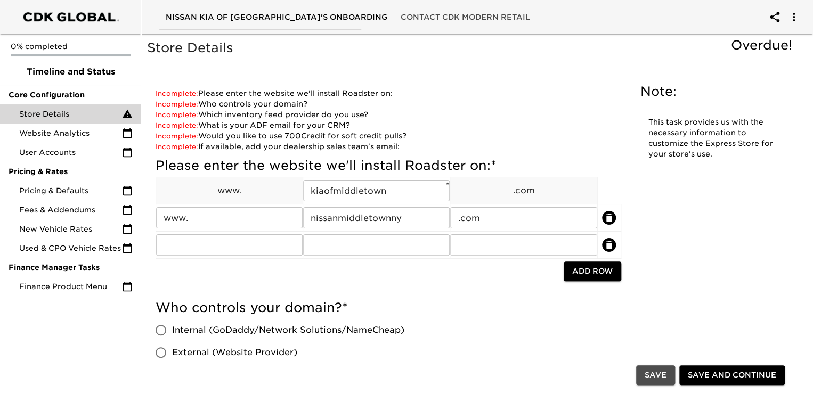
click at [657, 378] on span "Save" at bounding box center [656, 375] width 22 height 13
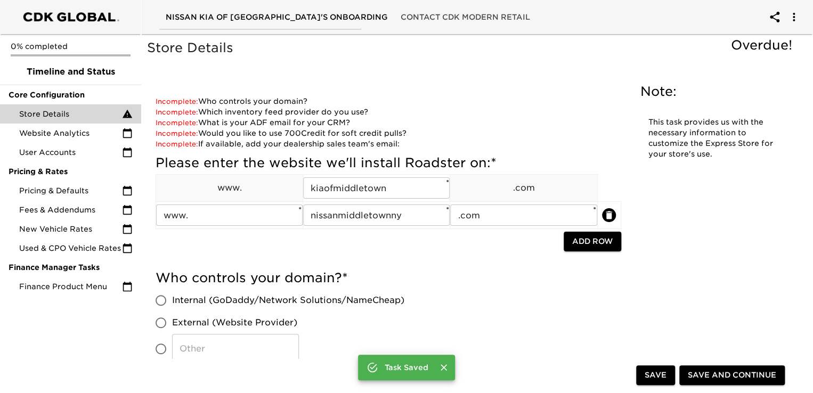
scroll to position [86, 0]
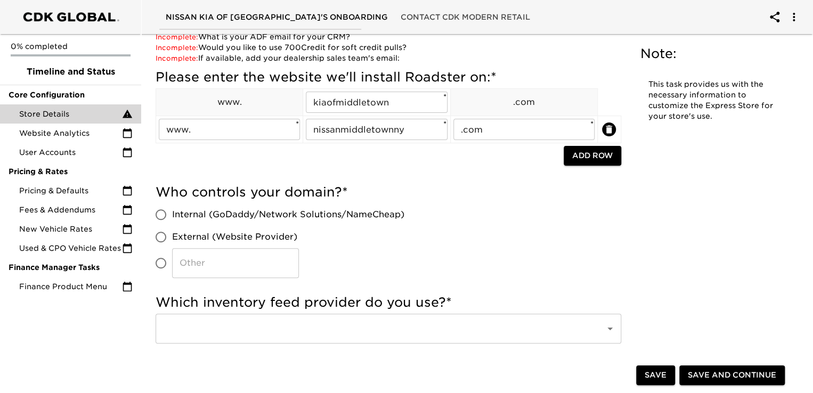
click at [158, 223] on input "Internal (GoDaddy/Network Solutions/NameCheap)" at bounding box center [161, 215] width 22 height 22
radio input "true"
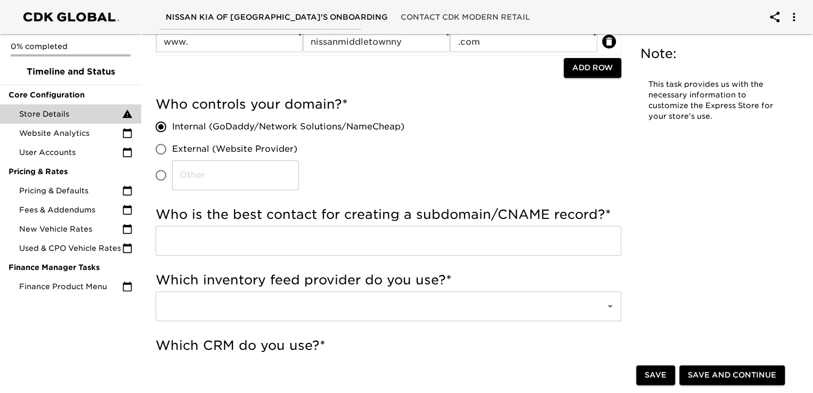
scroll to position [187, 0]
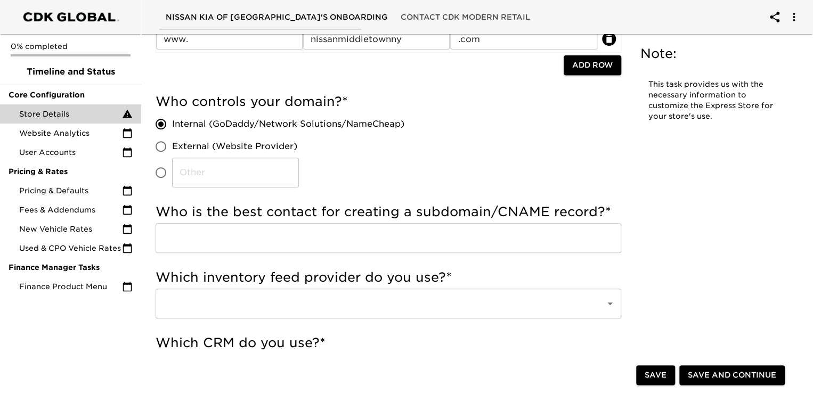
click at [397, 248] on input "text" at bounding box center [389, 238] width 466 height 30
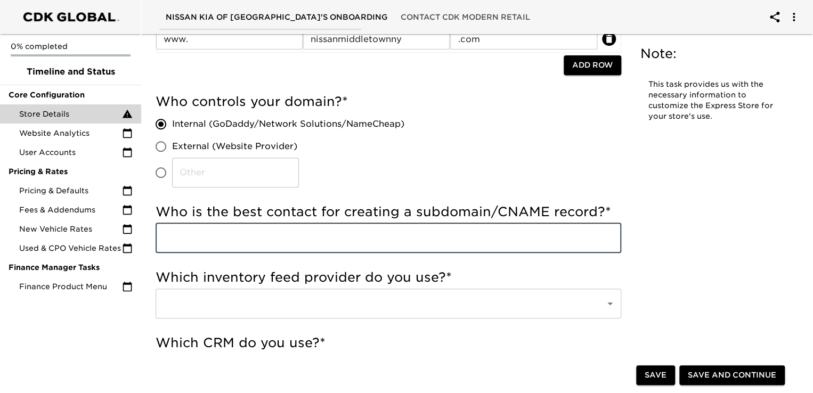
type input "[PERSON_NAME] (Systems Admin) [PERSON_NAME][EMAIL_ADDRESS][DOMAIN_NAME]"
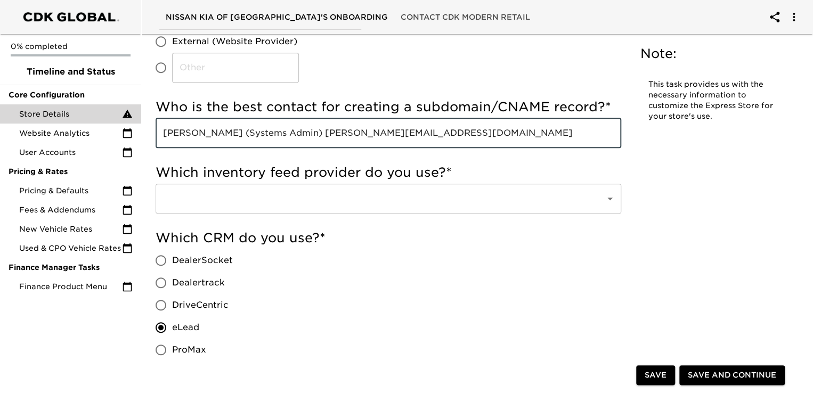
scroll to position [293, 0]
click at [366, 207] on input "text" at bounding box center [373, 198] width 426 height 20
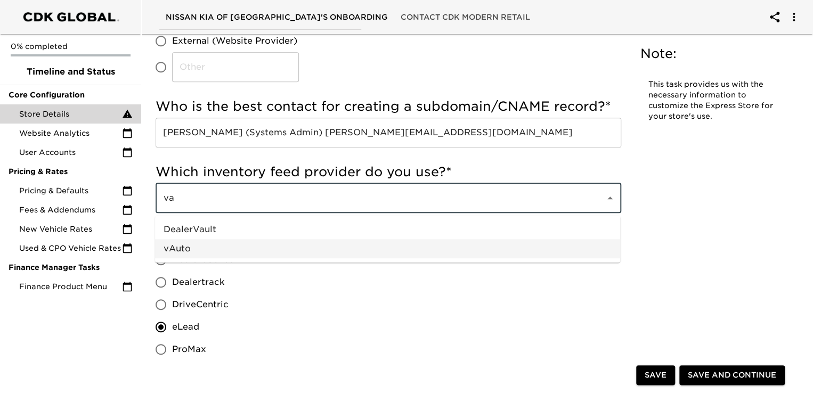
click at [228, 247] on li "vAuto" at bounding box center [387, 248] width 465 height 19
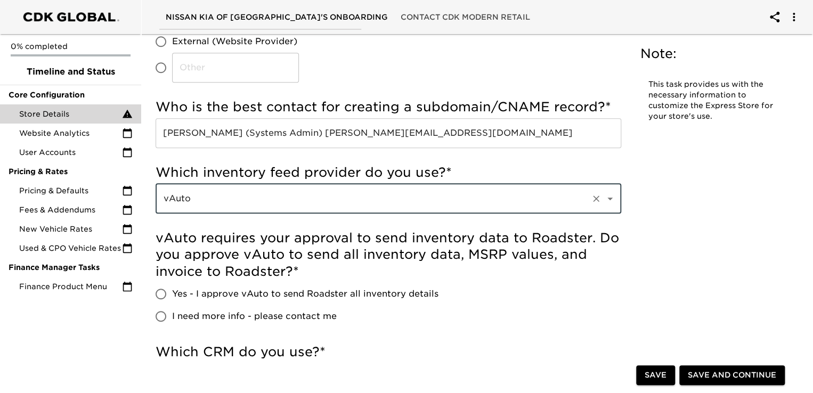
scroll to position [281, 0]
type input "vAuto"
click at [160, 289] on input "Yes - I approve vAuto to send Roadster all inventory details" at bounding box center [161, 294] width 22 height 22
radio input "true"
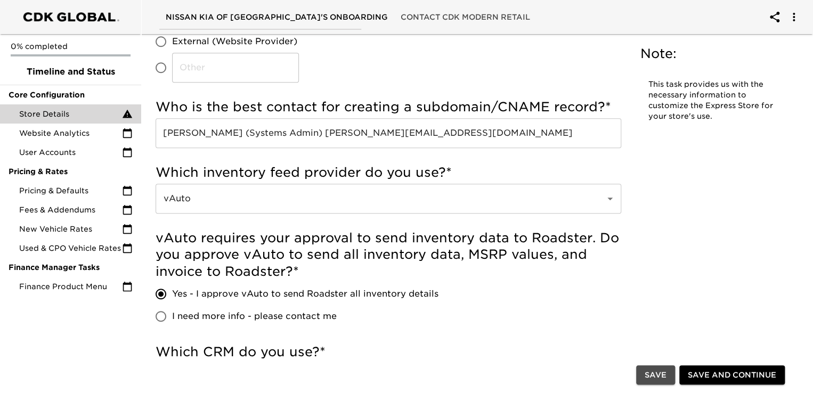
click at [651, 369] on span "Save" at bounding box center [656, 375] width 22 height 13
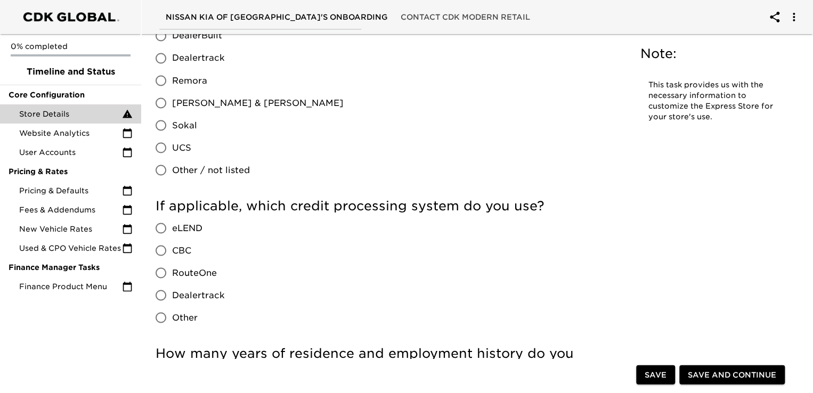
scroll to position [945, 0]
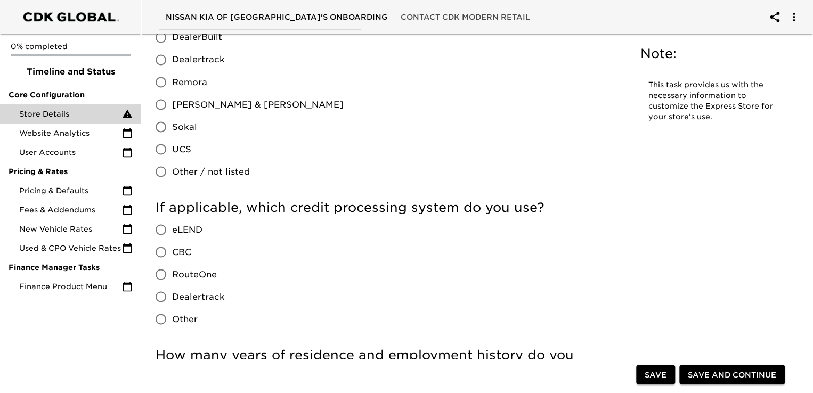
click at [162, 298] on input "Dealertrack" at bounding box center [161, 297] width 22 height 22
radio input "true"
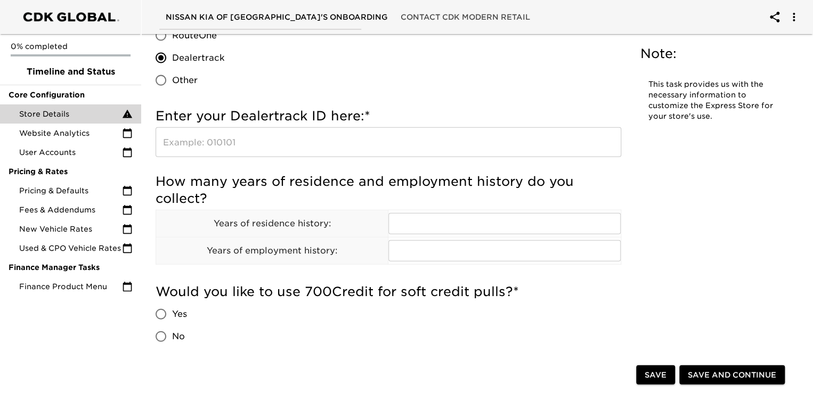
scroll to position [1198, 0]
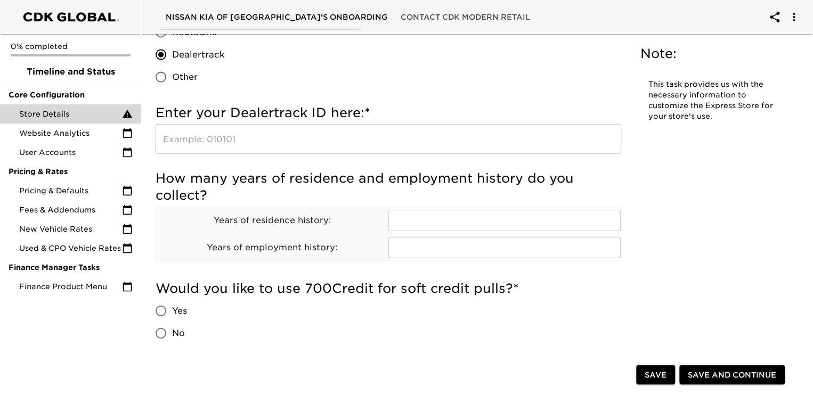
click at [656, 372] on span "Save" at bounding box center [656, 375] width 22 height 13
click at [267, 141] on input "text" at bounding box center [389, 139] width 466 height 30
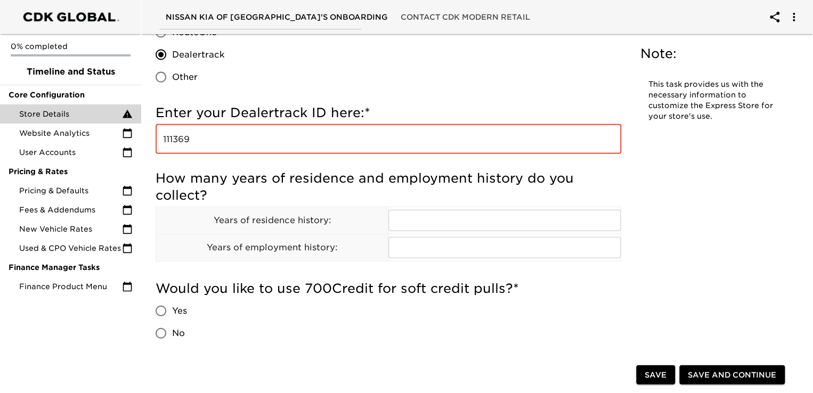
type input "111369"
click at [280, 107] on h5 "Enter your Dealertrack ID here: *" at bounding box center [389, 112] width 466 height 17
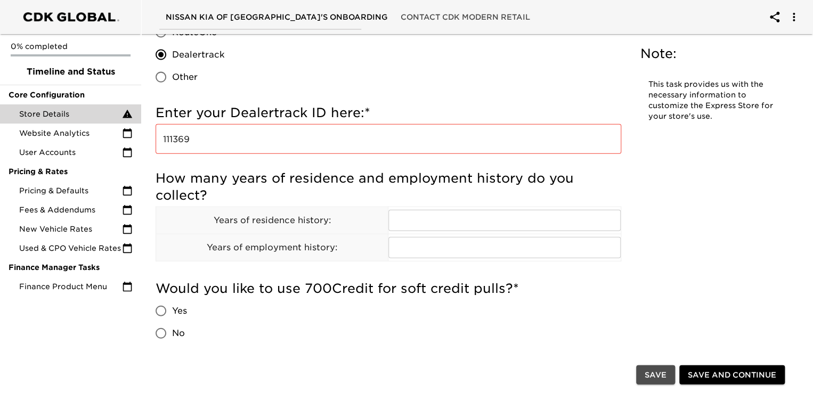
click at [654, 376] on span "Save" at bounding box center [656, 375] width 22 height 13
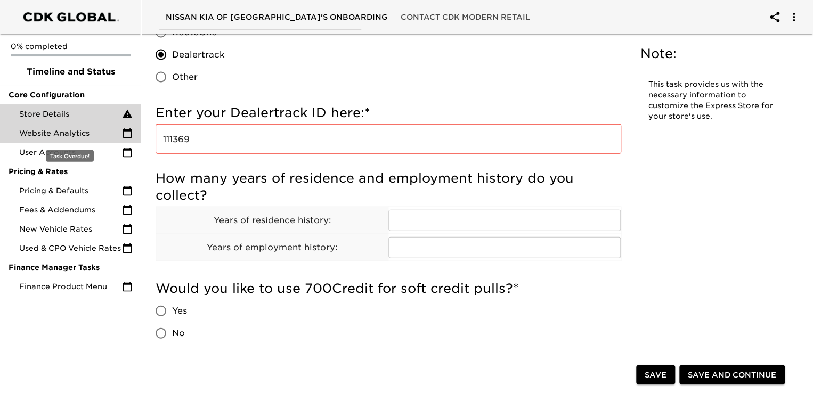
click at [95, 133] on span "Website Analytics" at bounding box center [70, 133] width 103 height 11
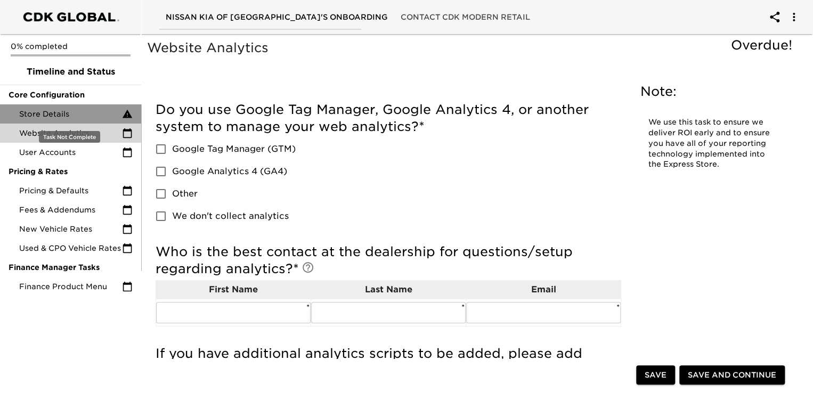
click at [87, 109] on span "Store Details" at bounding box center [70, 114] width 103 height 11
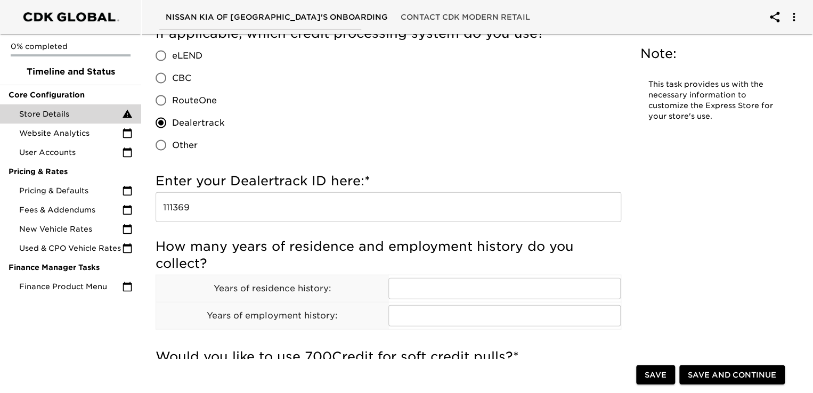
scroll to position [1119, 0]
click at [644, 377] on button "Save" at bounding box center [656, 376] width 39 height 20
